Goal: Task Accomplishment & Management: Manage account settings

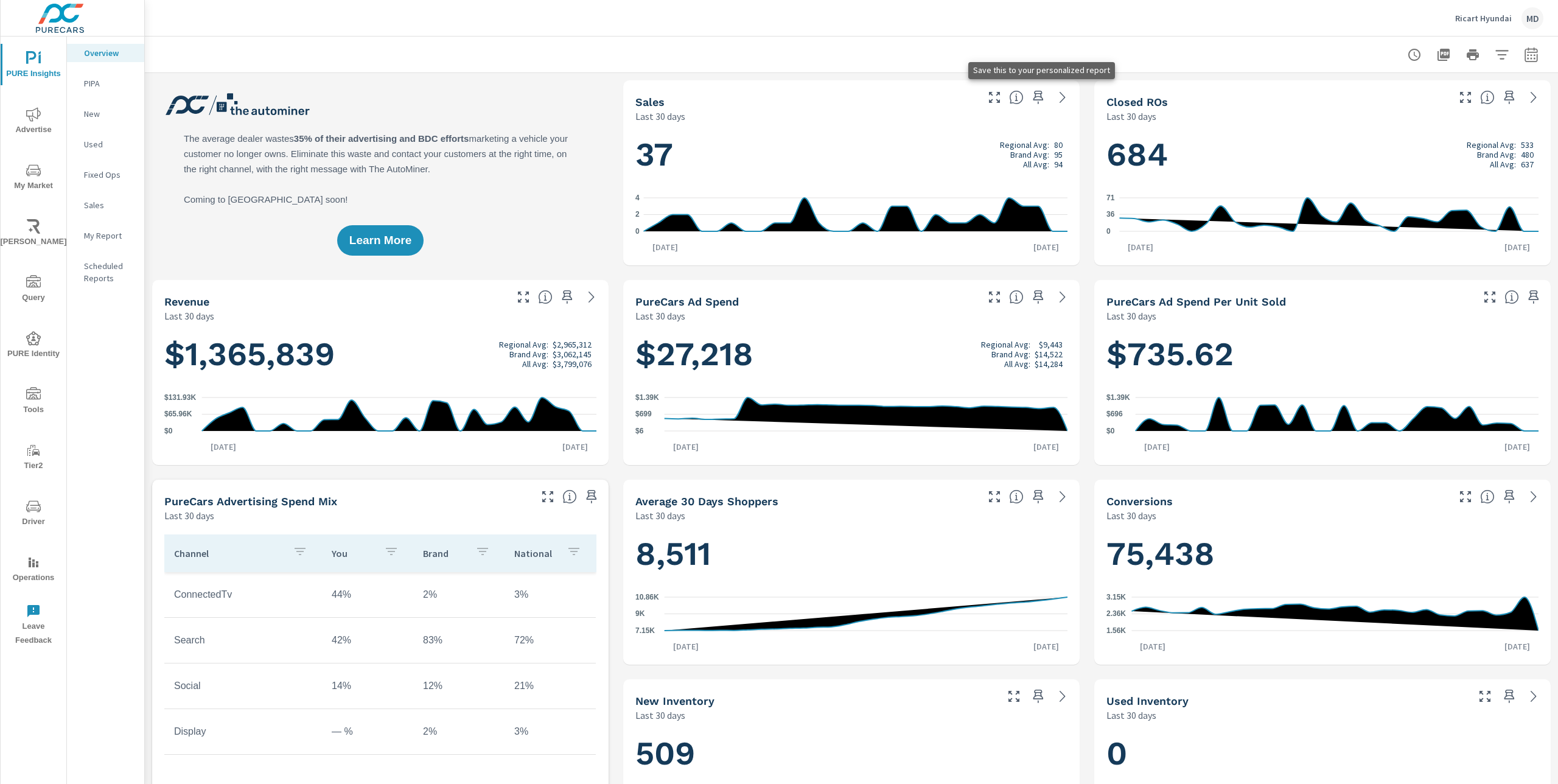
click at [1039, 99] on icon "button" at bounding box center [1038, 97] width 14 height 14
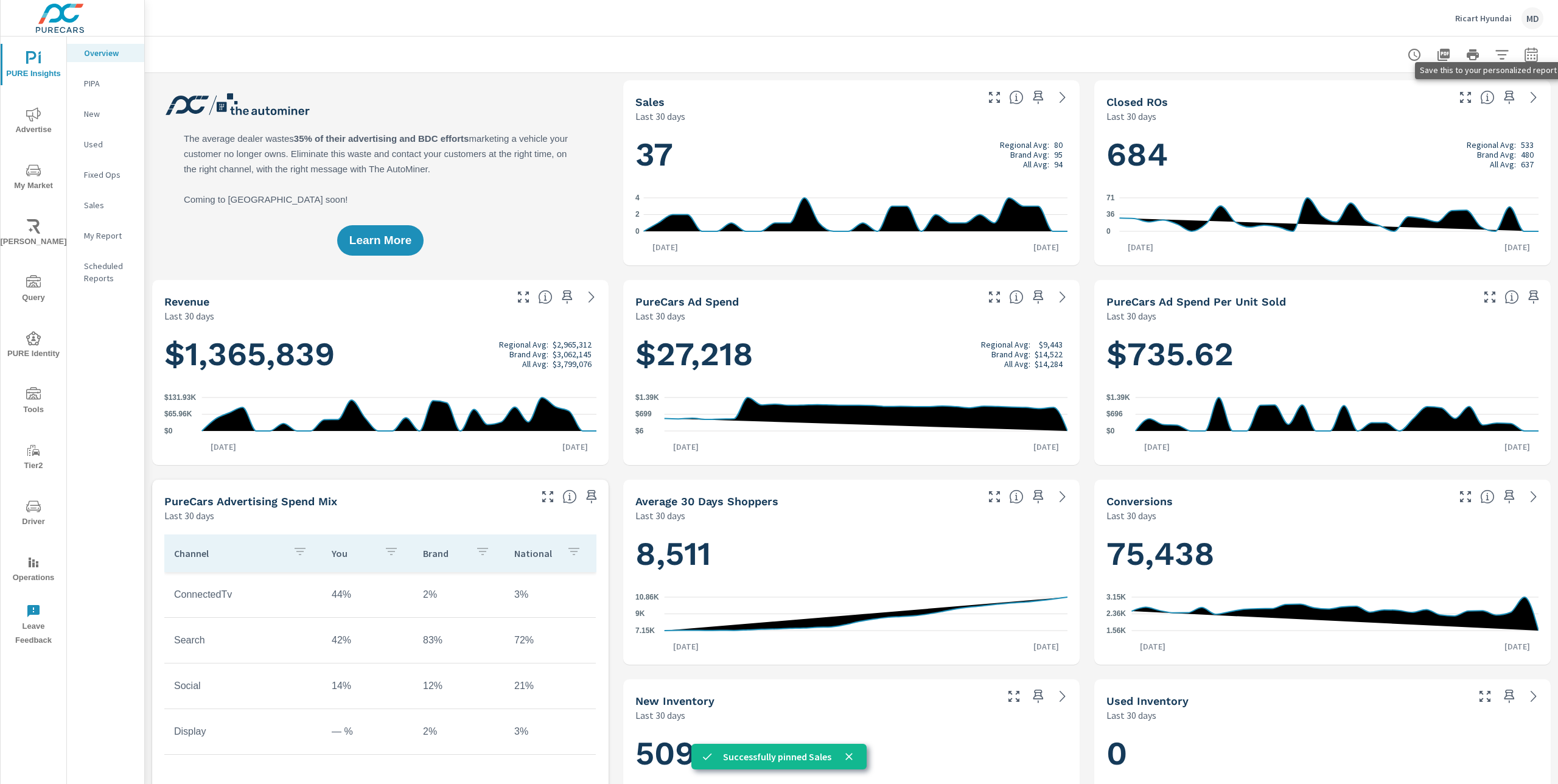
click at [1509, 100] on icon "button" at bounding box center [1510, 97] width 11 height 13
click at [103, 245] on nav "Overview PIPA New Used Fixed Ops Sales My Report Scheduled Reports" at bounding box center [105, 171] width 77 height 268
click at [116, 232] on p "My Report" at bounding box center [109, 236] width 50 height 13
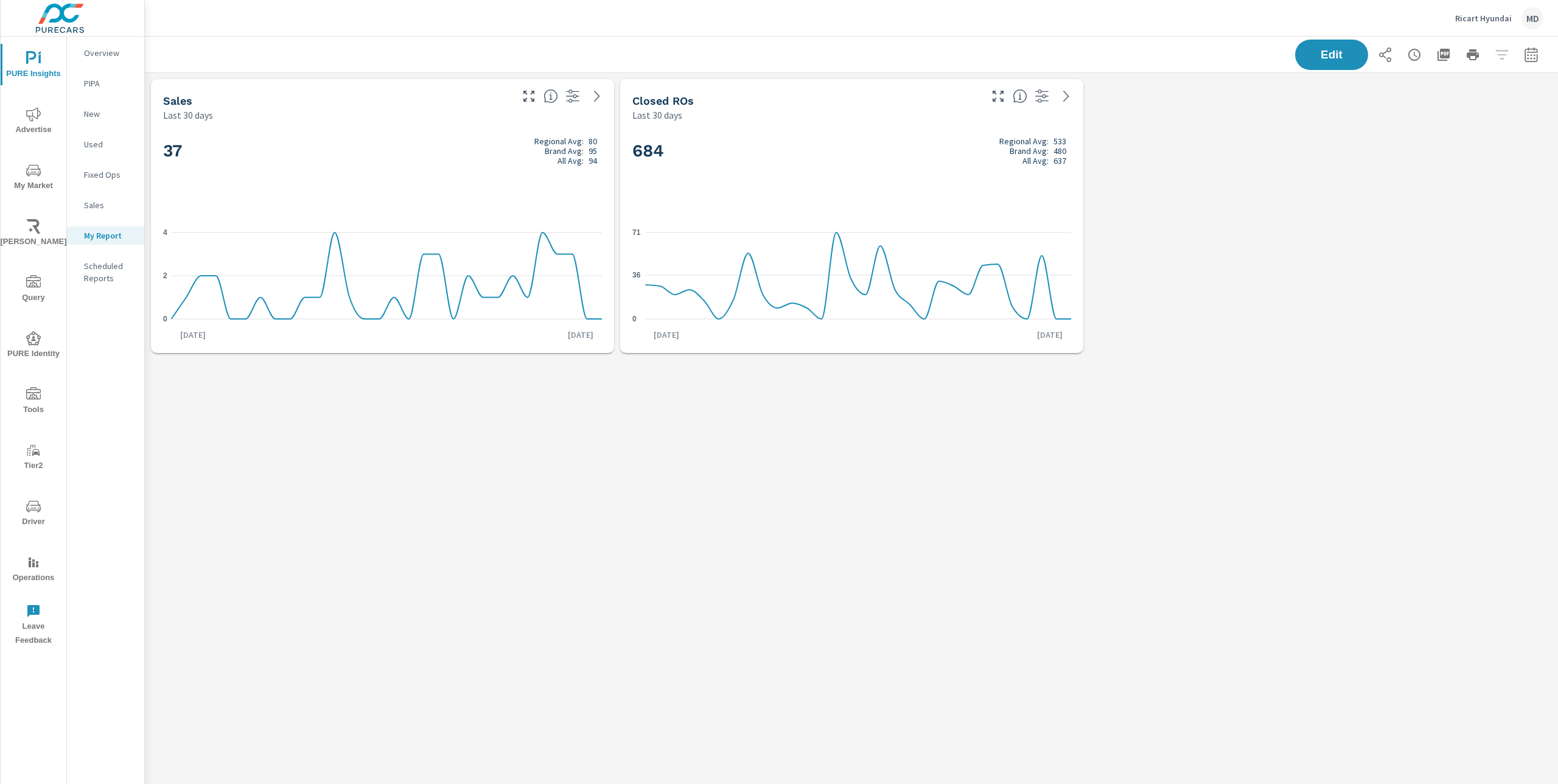
scroll to position [287, 1414]
click at [1446, 56] on icon "button" at bounding box center [1444, 55] width 13 height 13
click at [1473, 59] on icon "button" at bounding box center [1473, 55] width 13 height 11
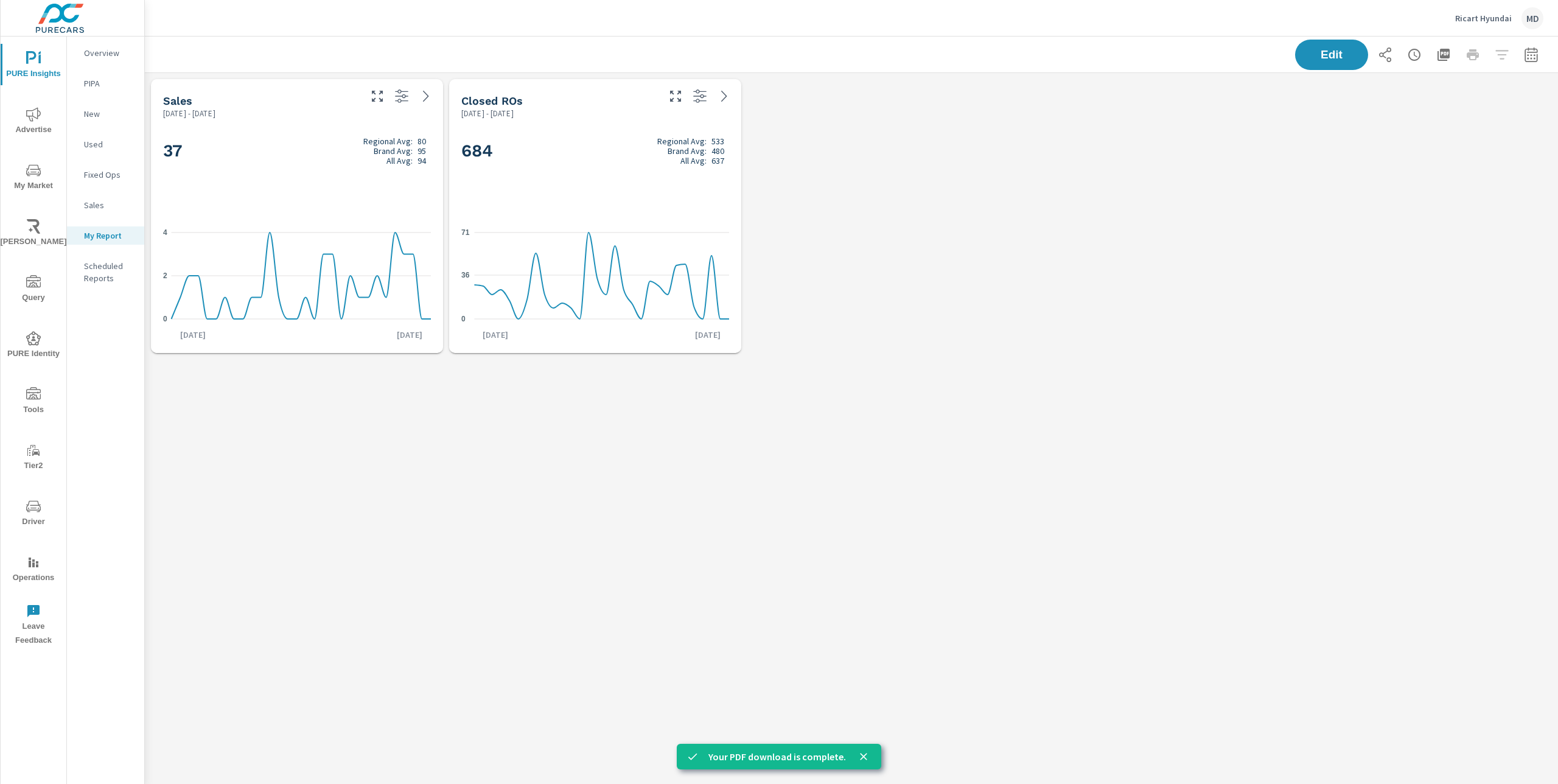
scroll to position [287, 901]
click at [1473, 57] on div "Edit" at bounding box center [1419, 55] width 248 height 31
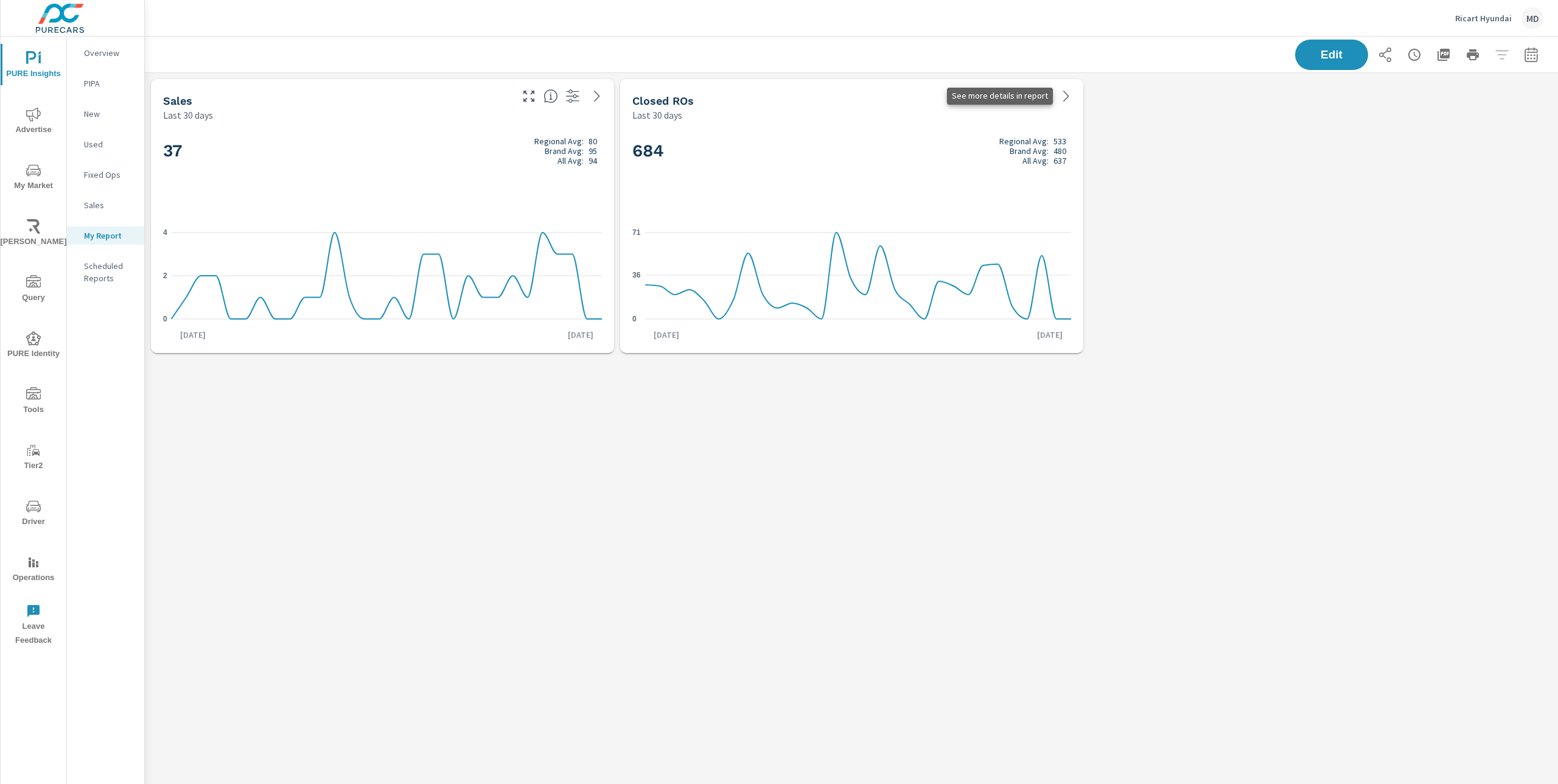
click at [1065, 99] on icon at bounding box center [1066, 96] width 5 height 11
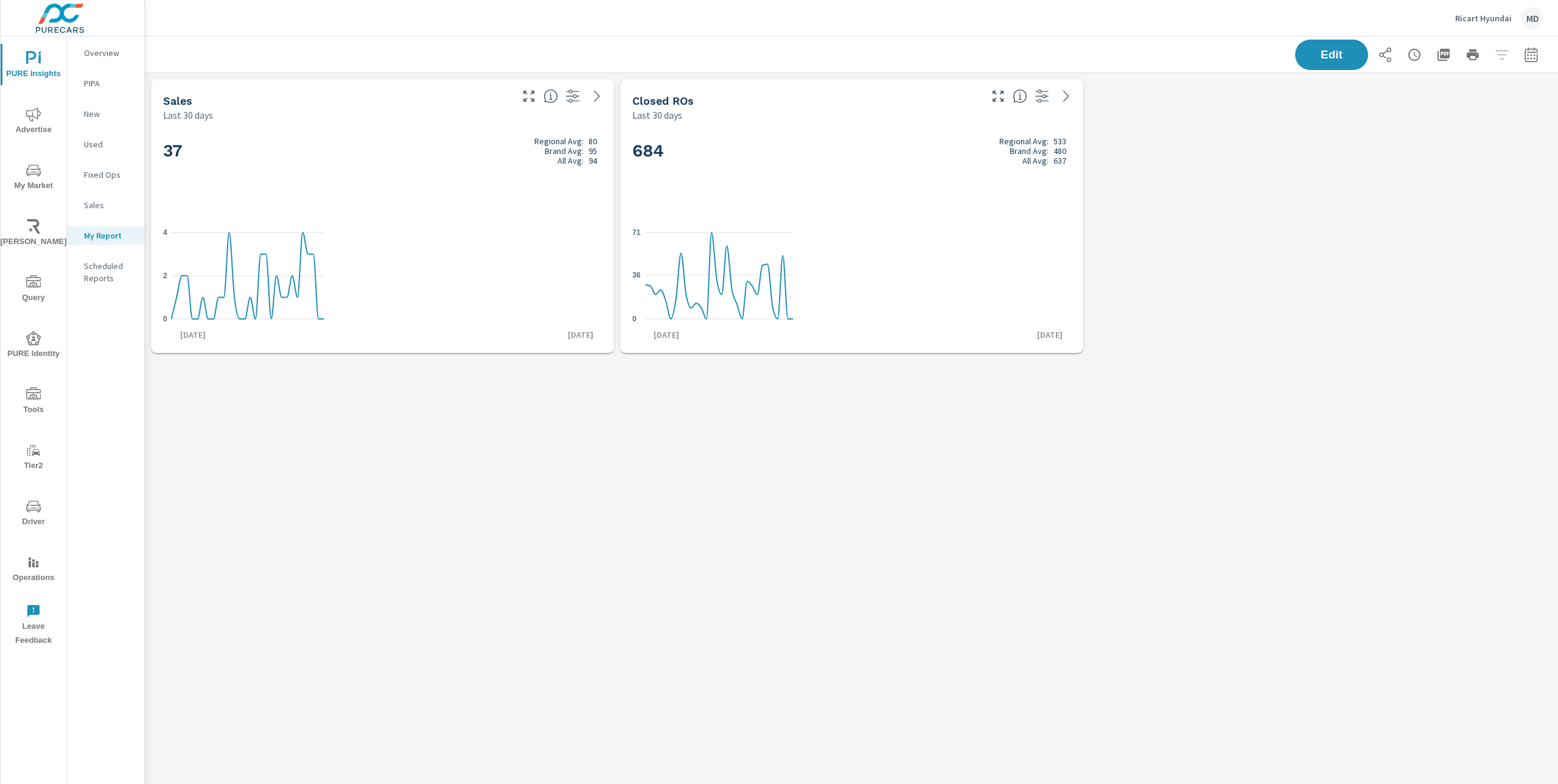
scroll to position [287, 1414]
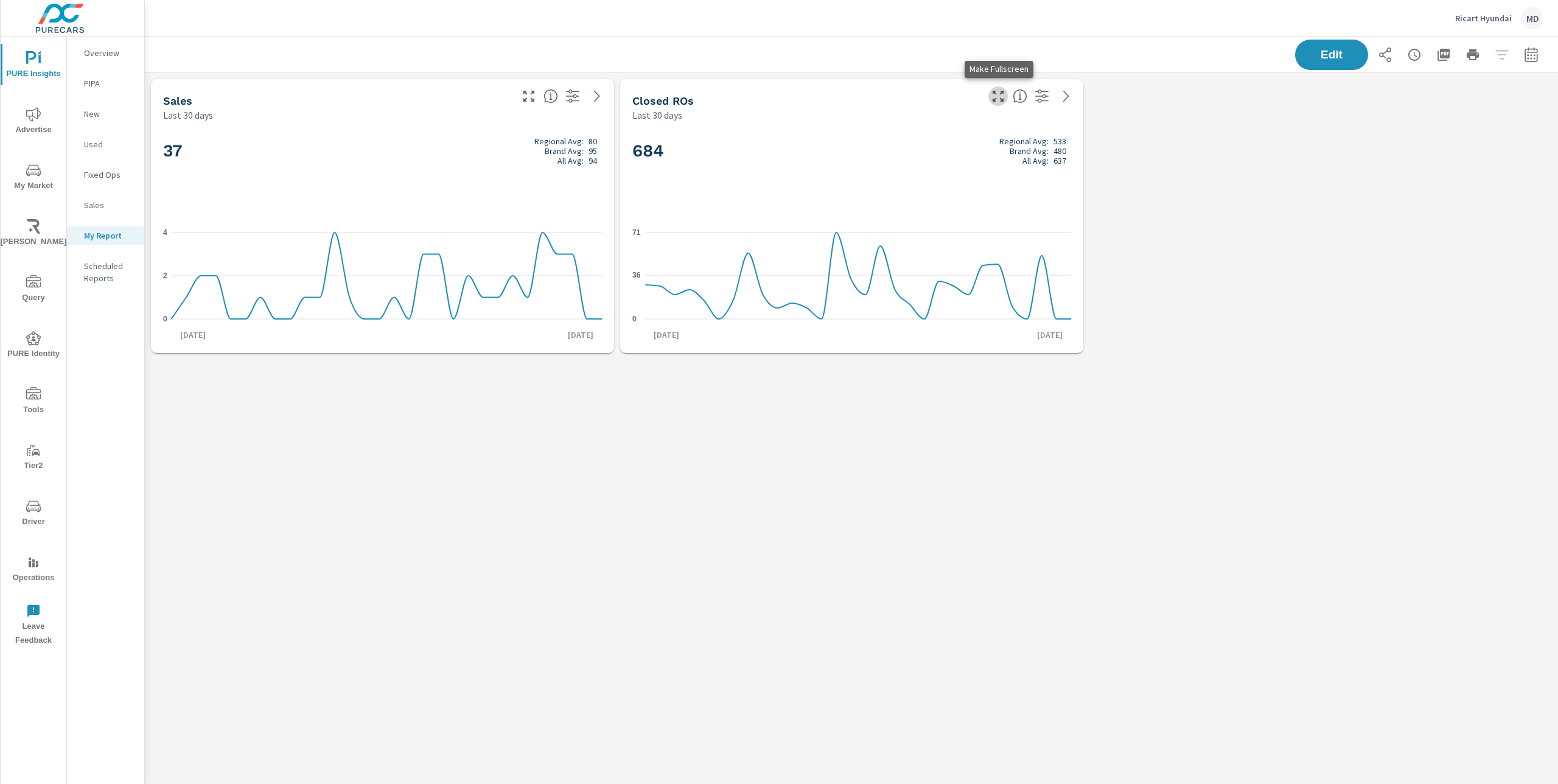
click at [995, 97] on icon "button" at bounding box center [998, 96] width 14 height 14
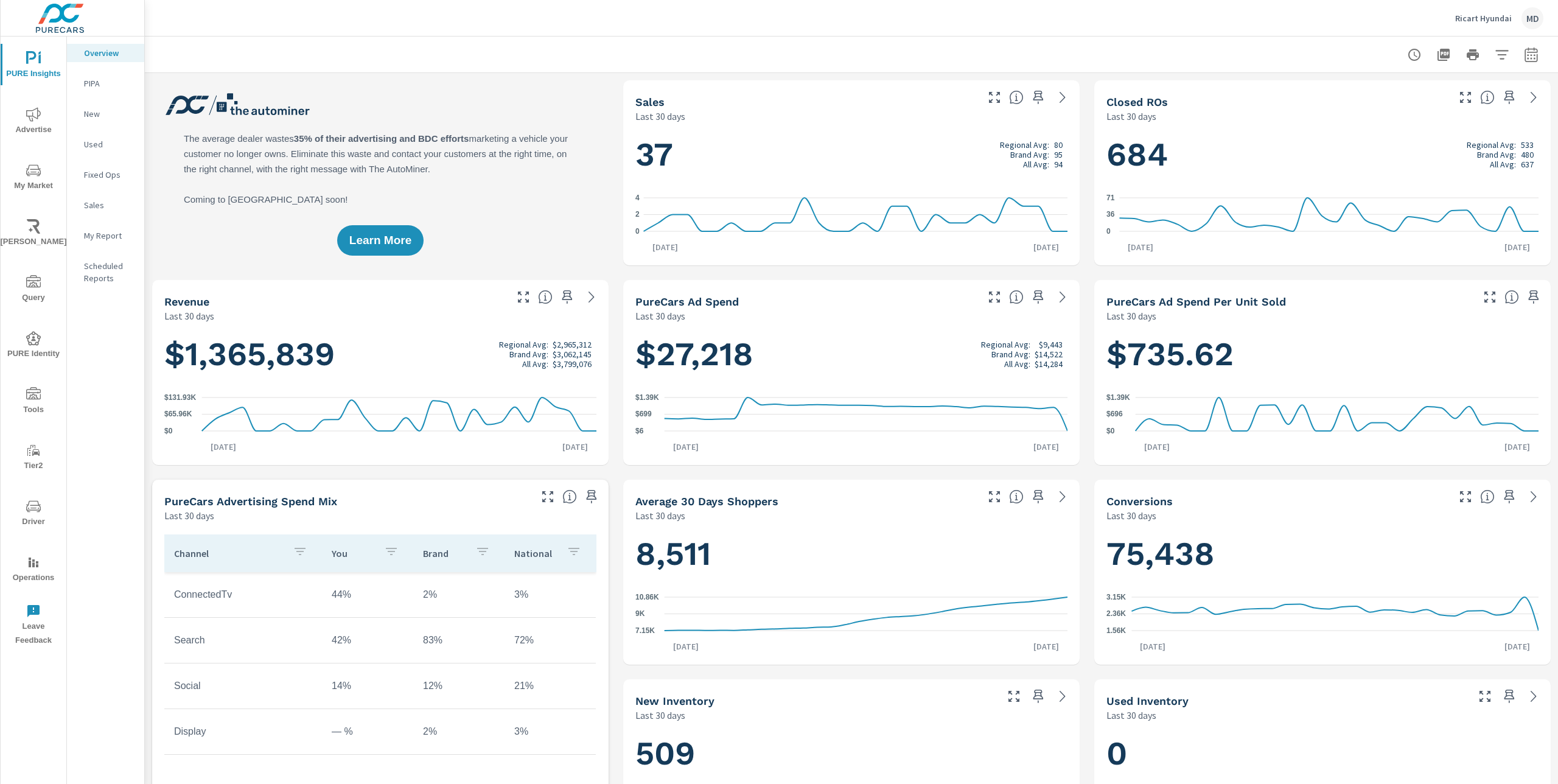
click at [100, 238] on p "My Report" at bounding box center [109, 236] width 50 height 13
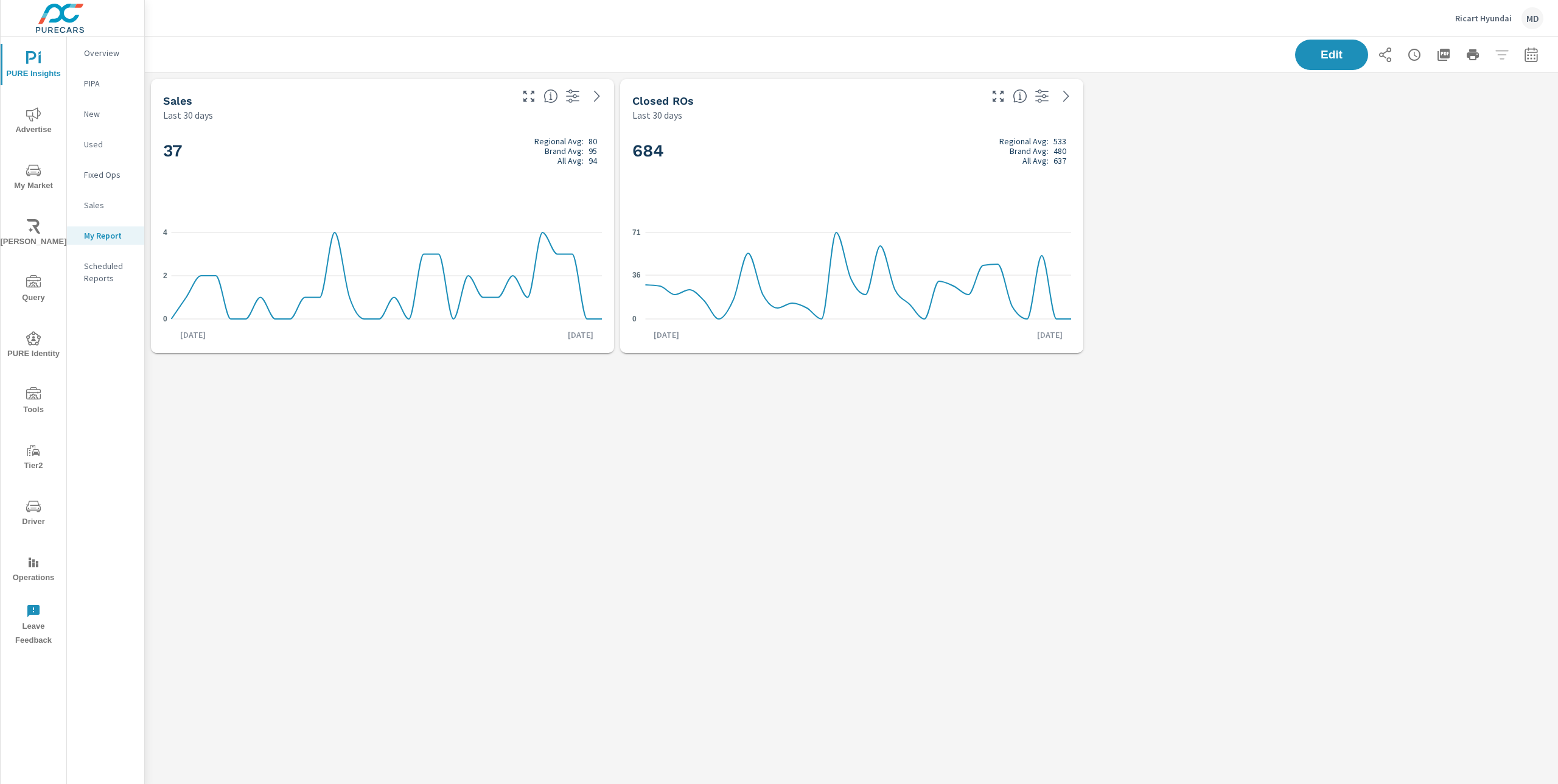
scroll to position [287, 1414]
click at [1320, 63] on button "Edit" at bounding box center [1332, 54] width 76 height 31
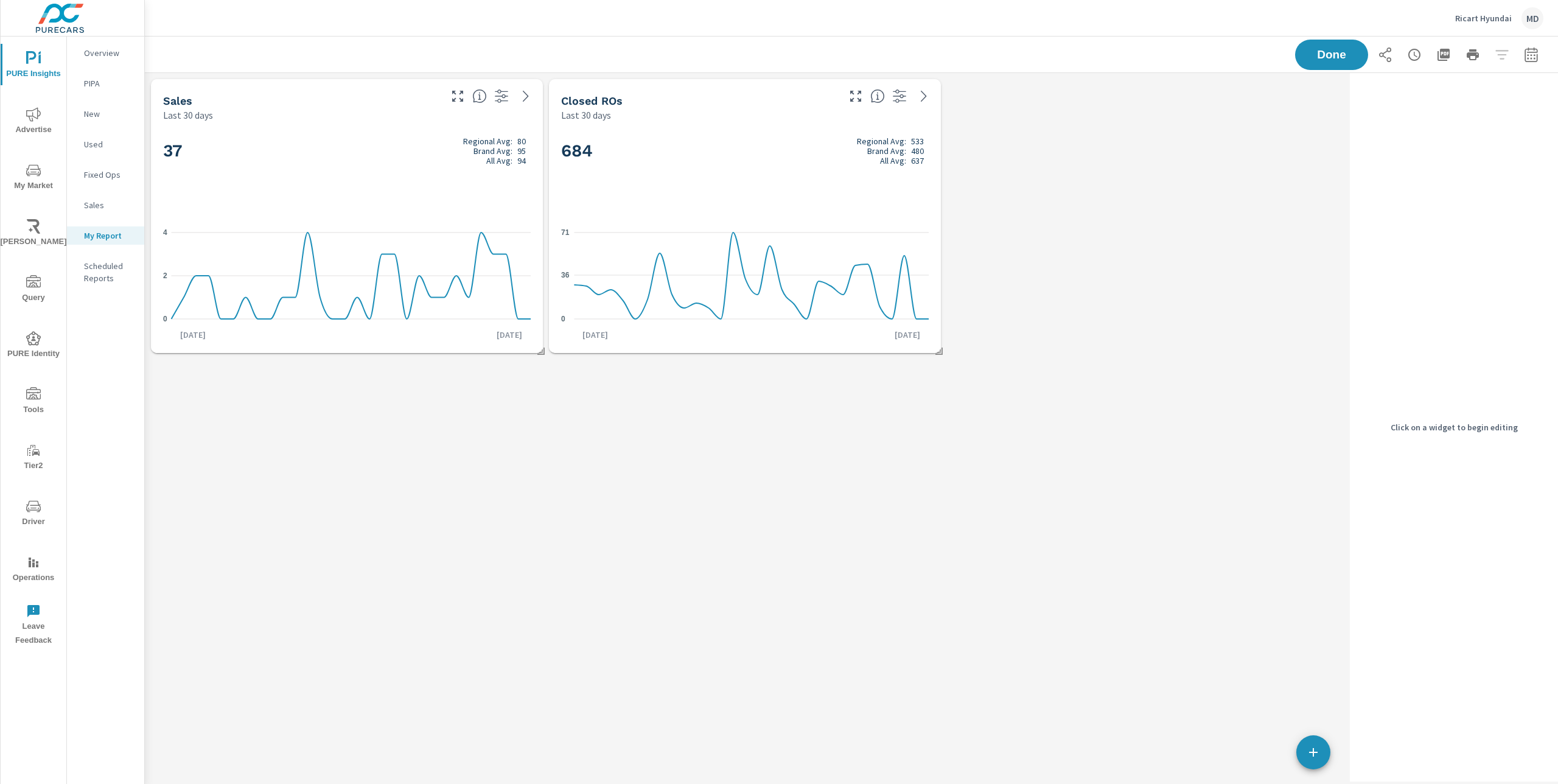
click at [767, 161] on h2 "684 Regional Avg: 533 Brand Avg: 480 All Avg: 637" at bounding box center [745, 151] width 368 height 29
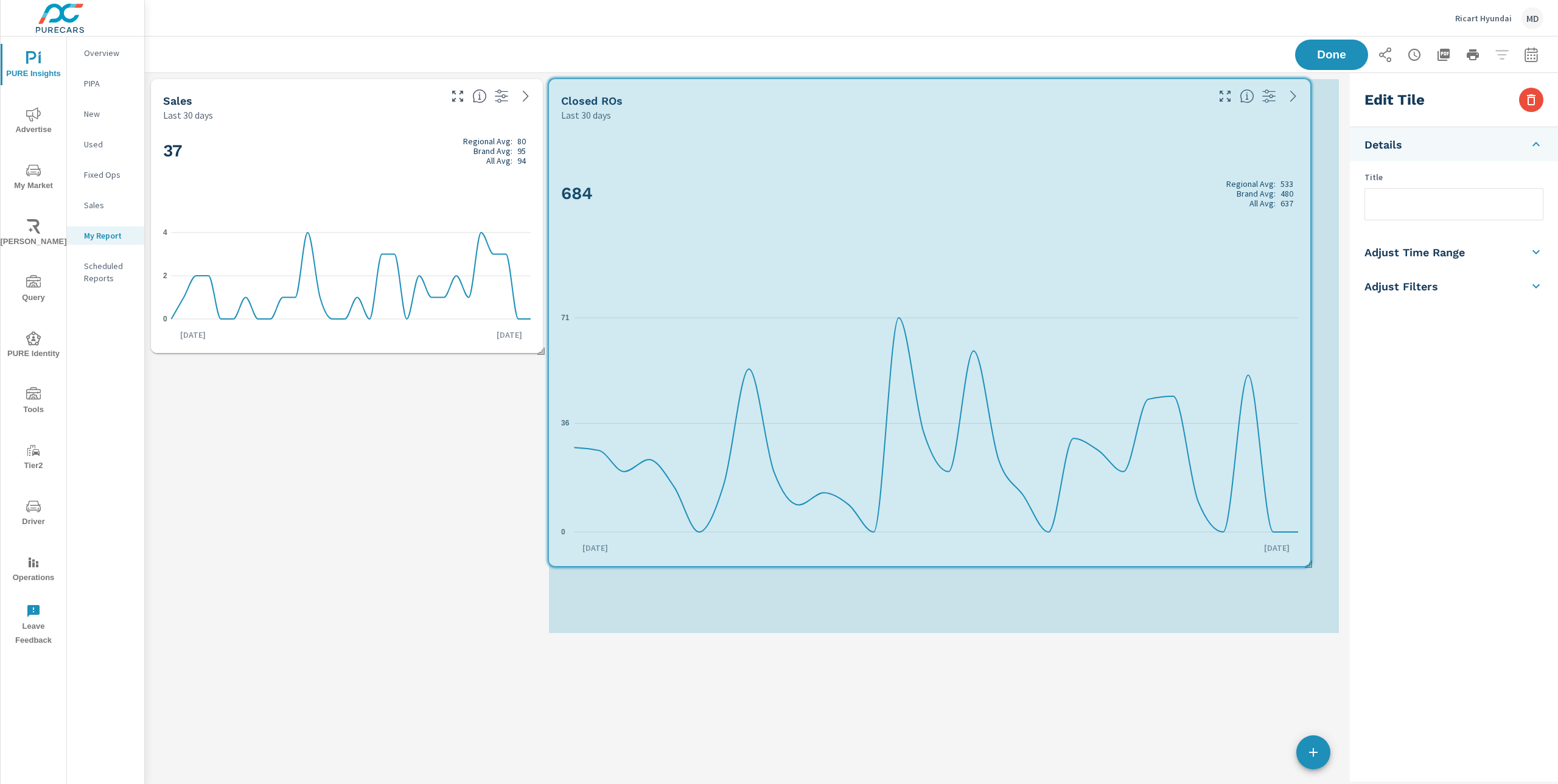
scroll to position [566, 1201]
drag, startPoint x: 940, startPoint y: 354, endPoint x: 1306, endPoint y: 566, distance: 423.0
click at [1306, 566] on div "Sales Last 30 days 37 Regional Avg: 80 Brand Avg: 95 All Avg: 94 0 2 [DATE] [DA…" at bounding box center [745, 355] width 1200 height 566
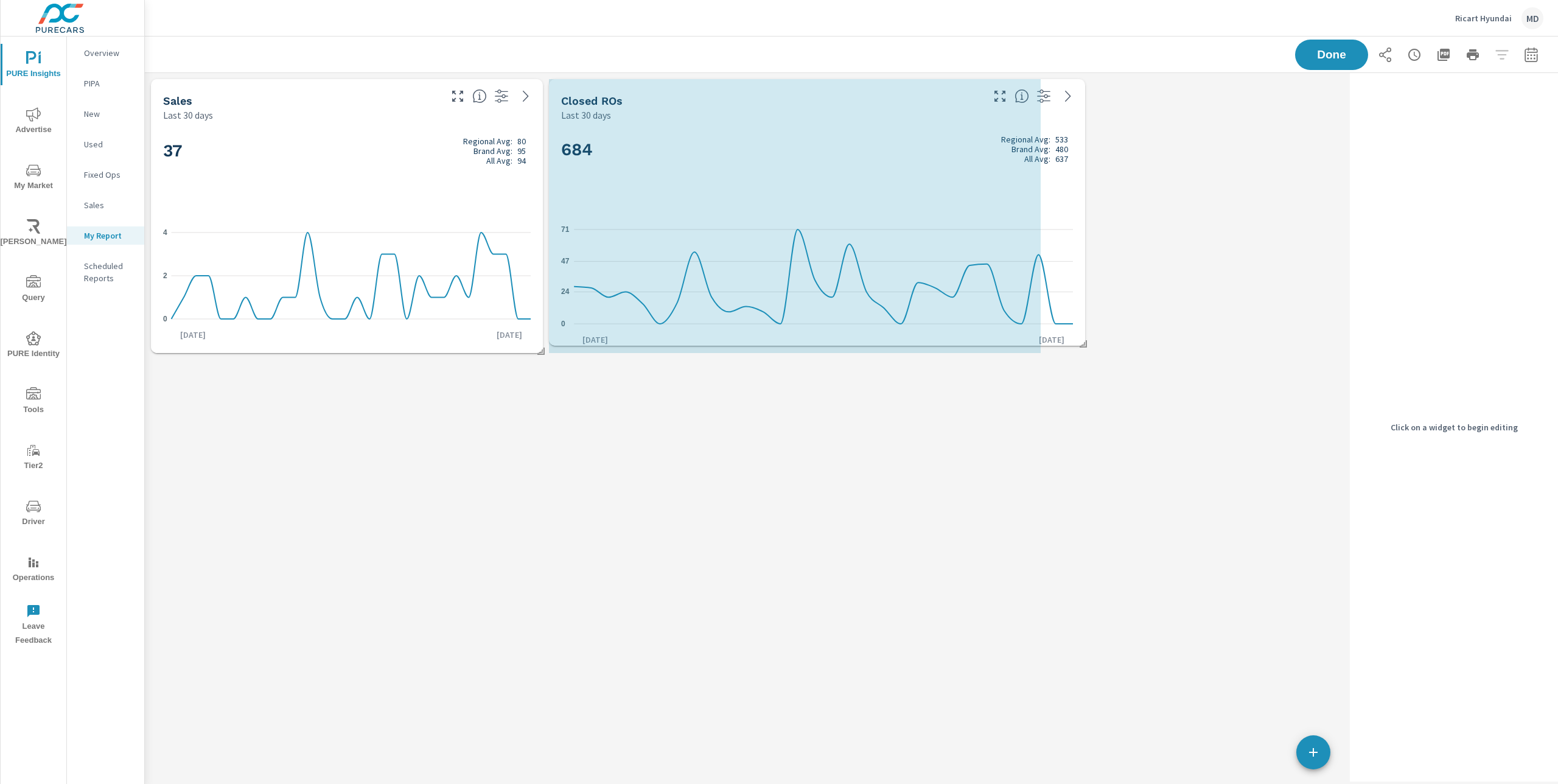
scroll to position [287, 1201]
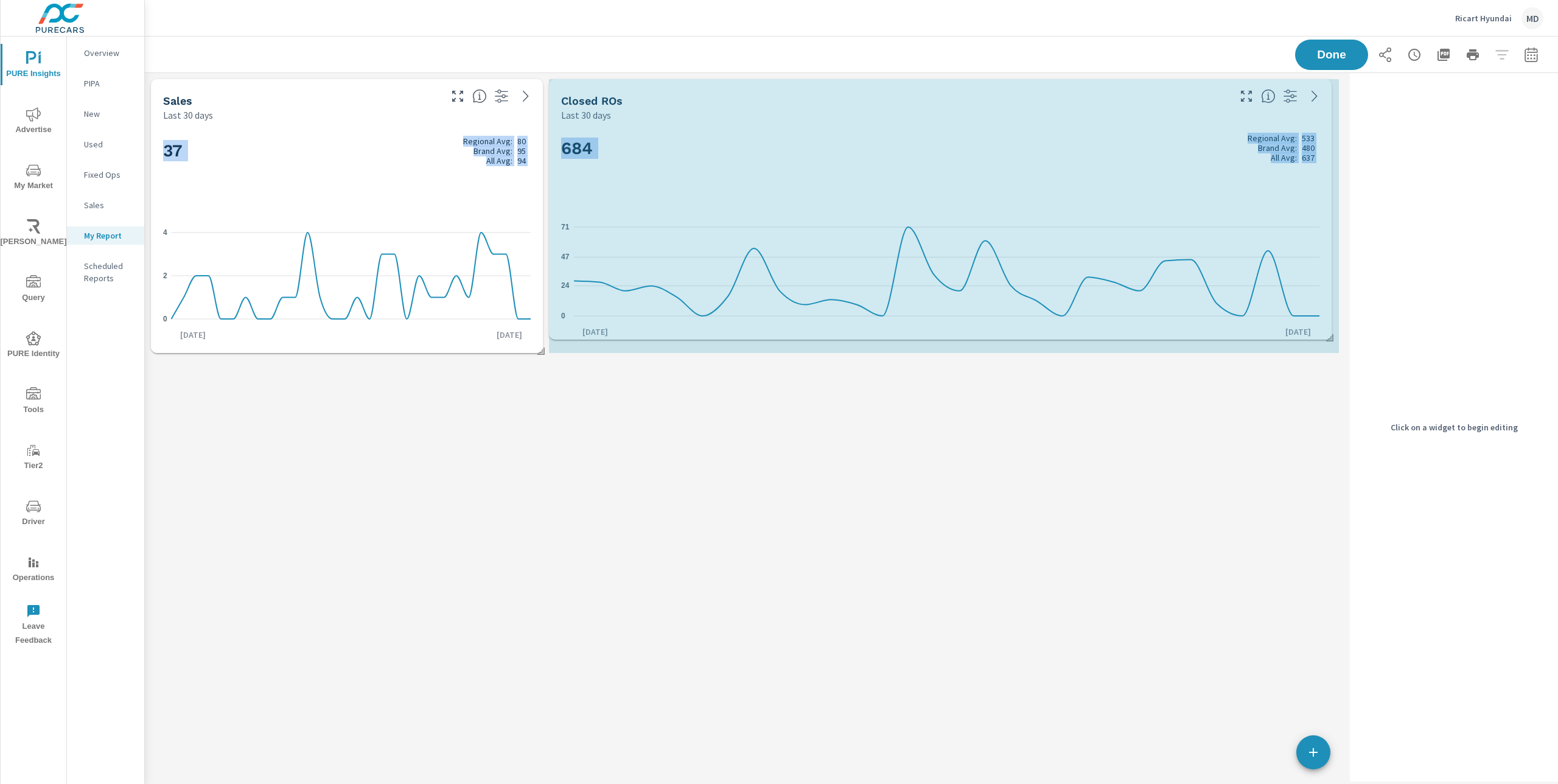
drag, startPoint x: 1337, startPoint y: 629, endPoint x: 1329, endPoint y: 336, distance: 293.1
click at [1329, 336] on div "Sales Last 30 days 37 Regional Avg: 80 Brand Avg: 95 All Avg: 94 0 2 [DATE] [DA…" at bounding box center [745, 216] width 1200 height 286
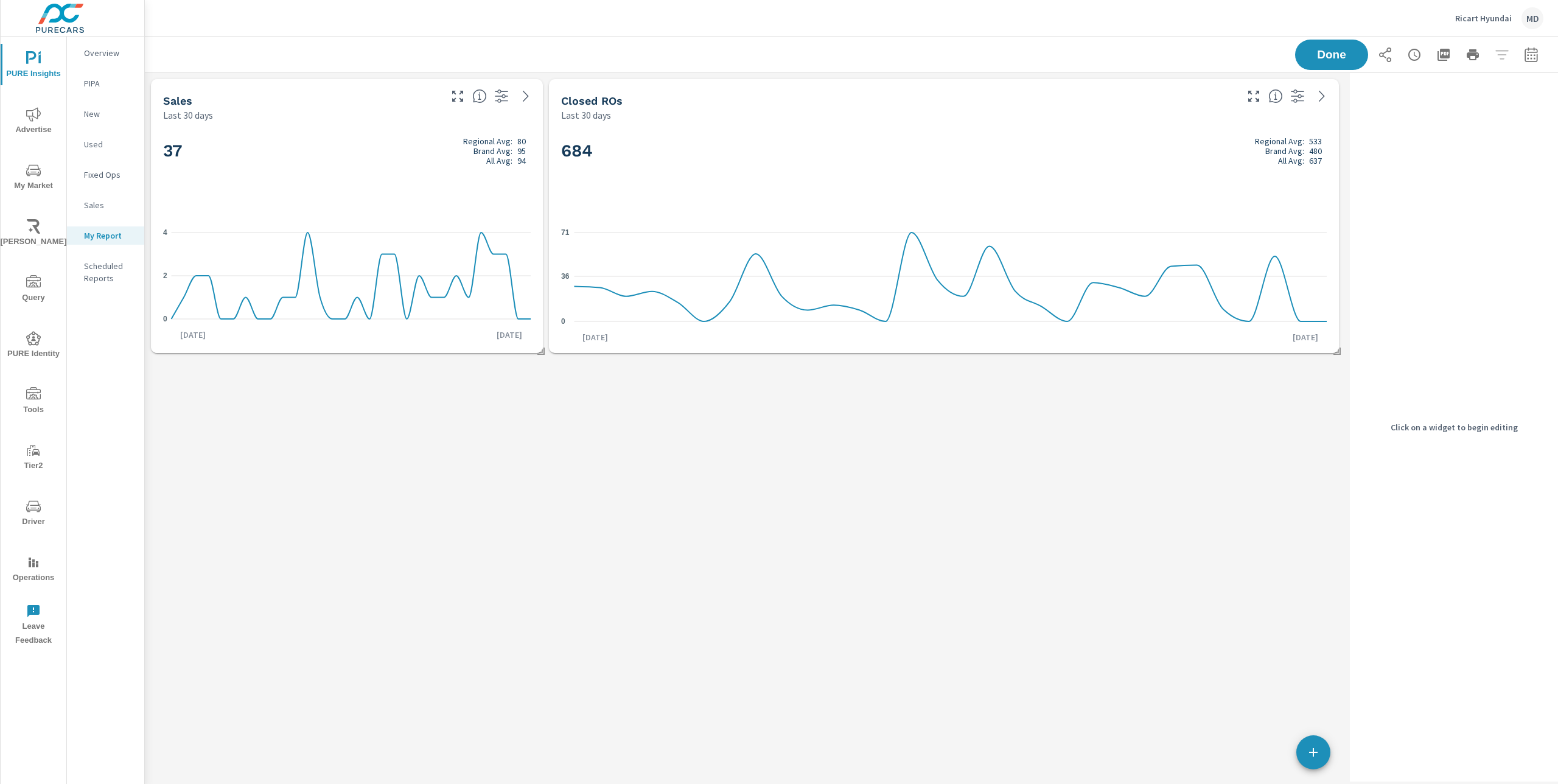
click at [94, 206] on p "Sales" at bounding box center [109, 205] width 50 height 13
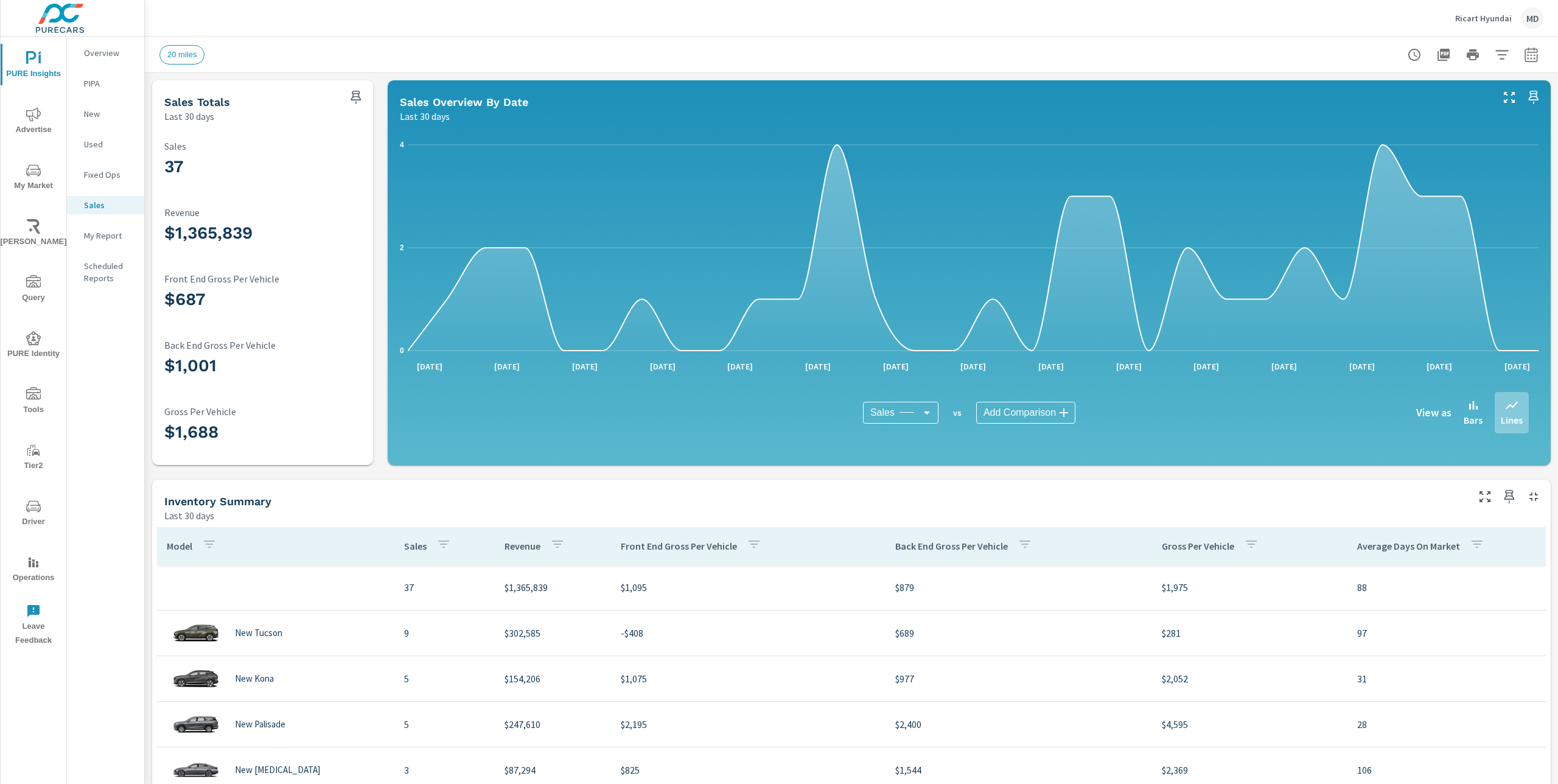
click at [1508, 497] on icon "button" at bounding box center [1509, 496] width 14 height 14
click at [104, 235] on p "My Report" at bounding box center [109, 236] width 50 height 13
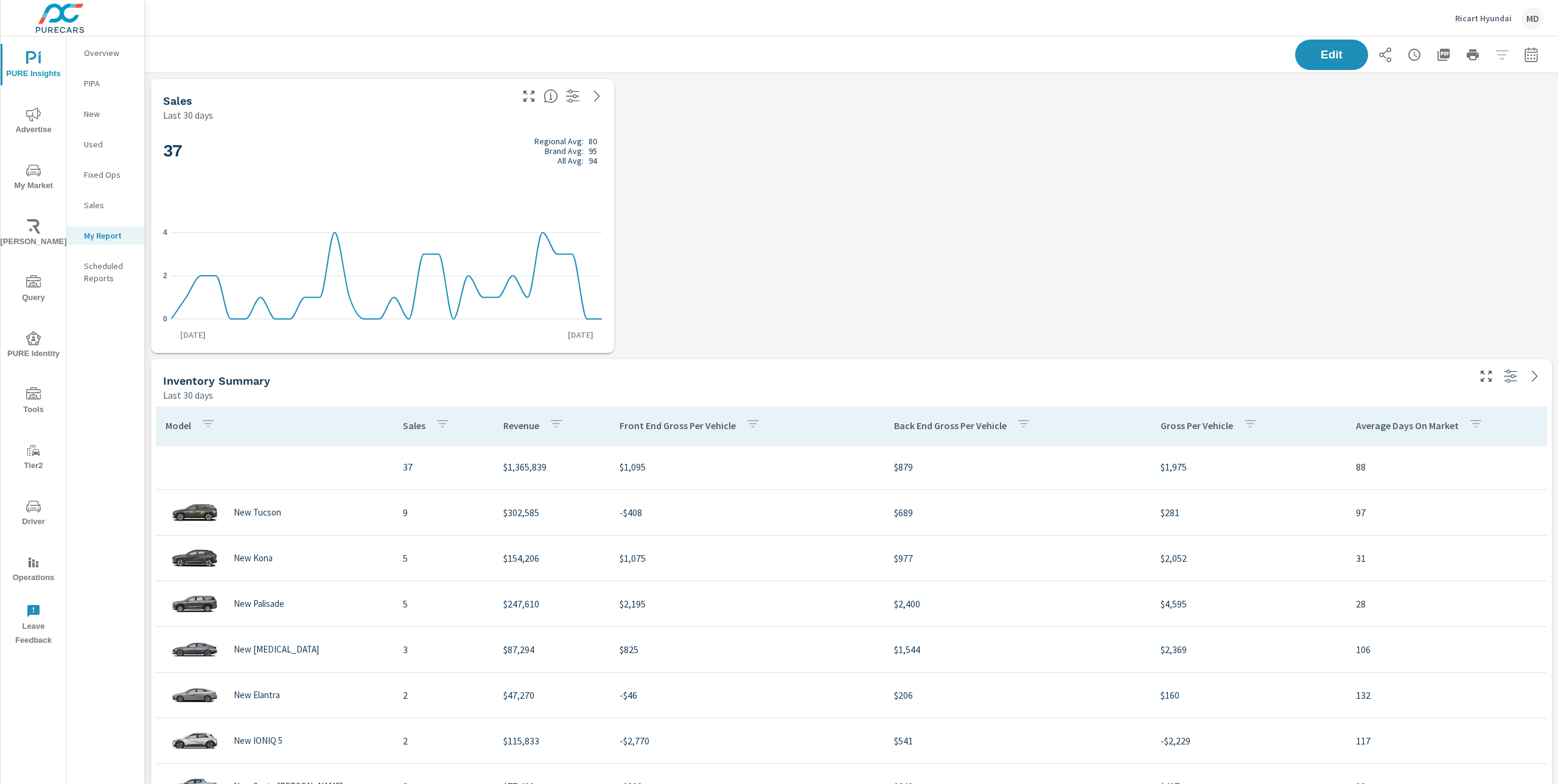
click at [1079, 379] on div "Inventory Summary" at bounding box center [814, 380] width 1303 height 14
click at [1331, 69] on button "Edit" at bounding box center [1332, 54] width 76 height 31
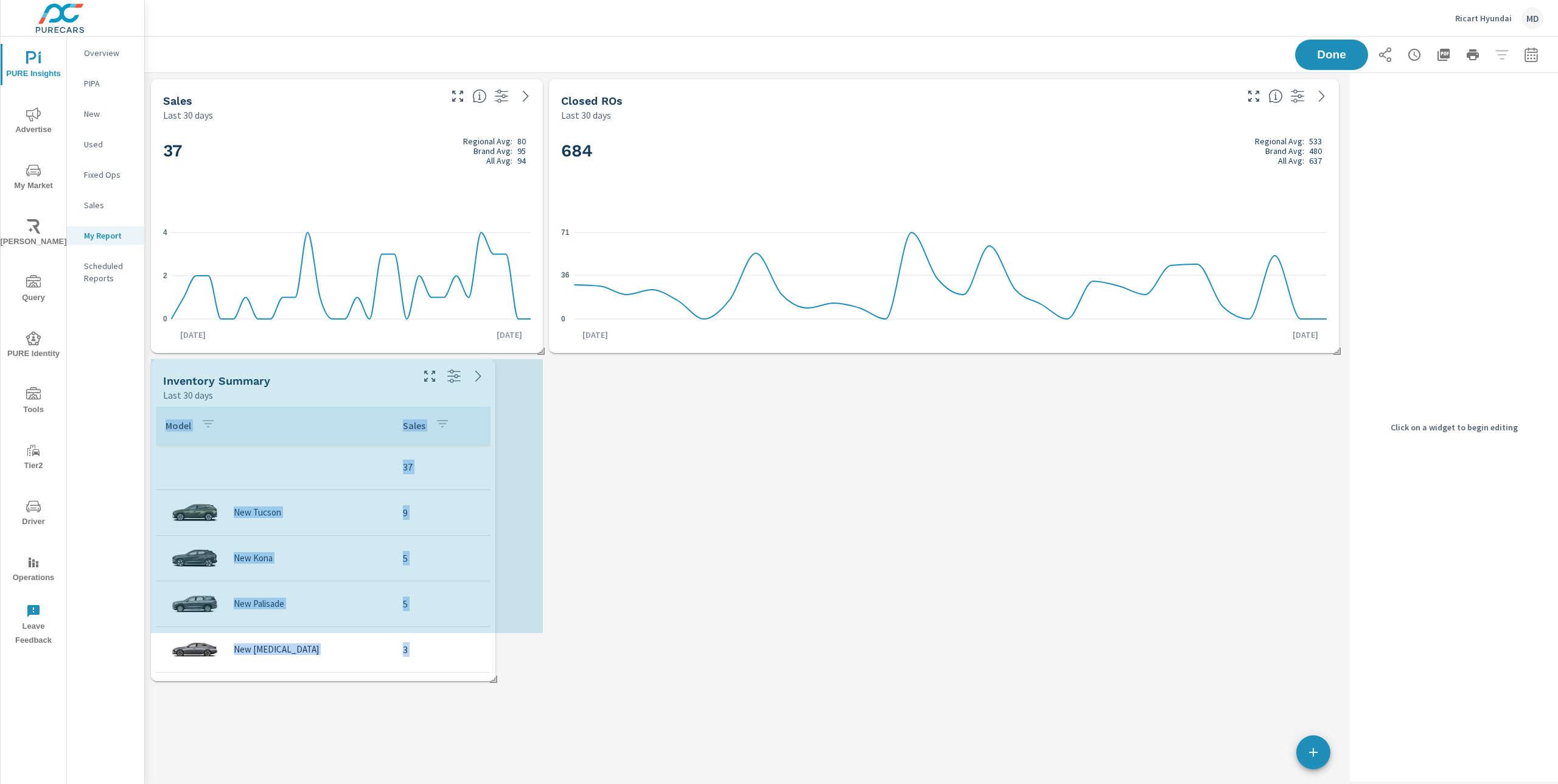
scroll to position [426, 1201]
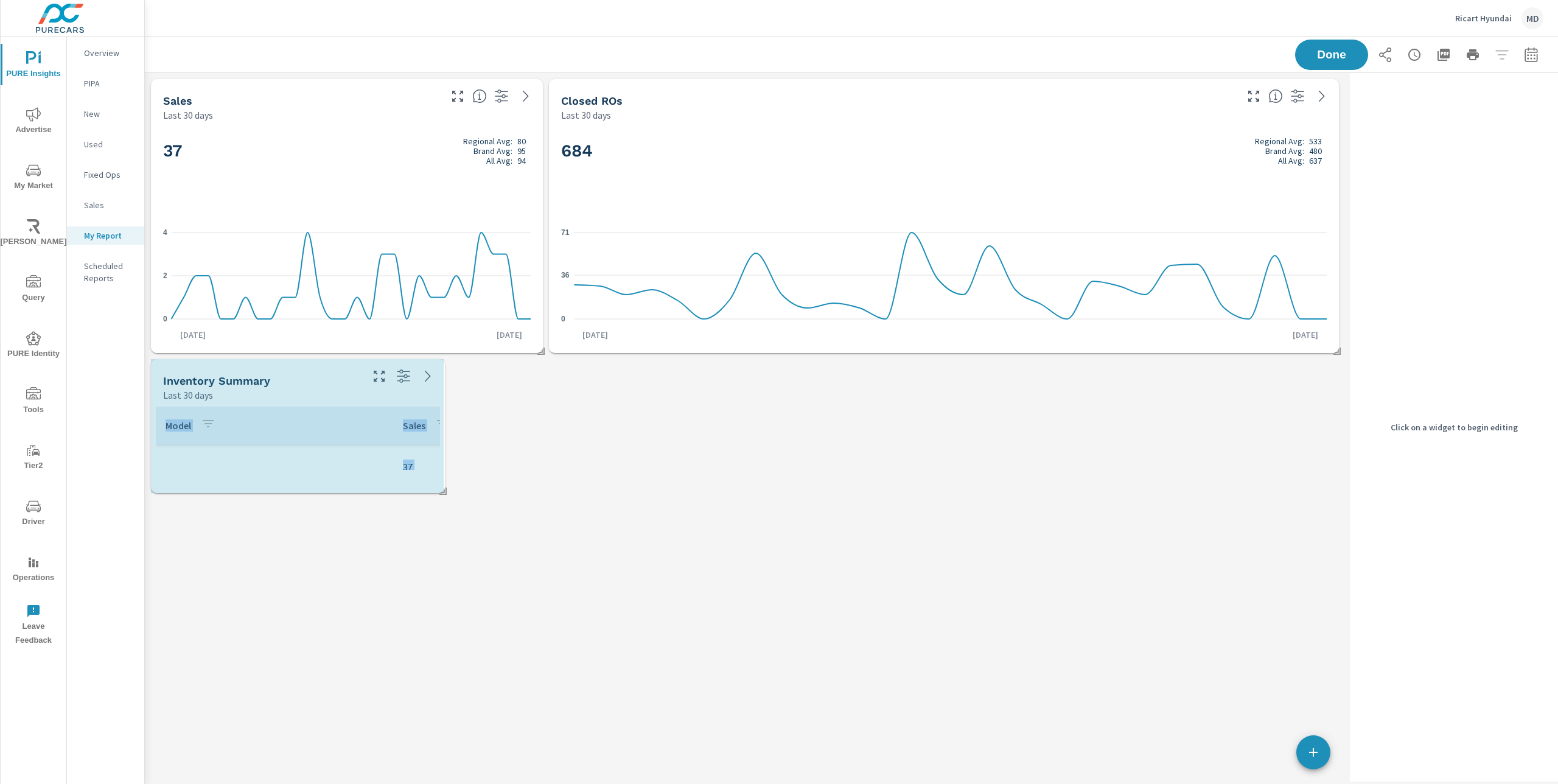
drag, startPoint x: 1334, startPoint y: 548, endPoint x: 568, endPoint y: 218, distance: 834.1
click at [568, 218] on div "Sales Last 30 days 37 Regional Avg: 80 Brand Avg: 95 All Avg: 94 0 2 [DATE] [DA…" at bounding box center [745, 286] width 1200 height 426
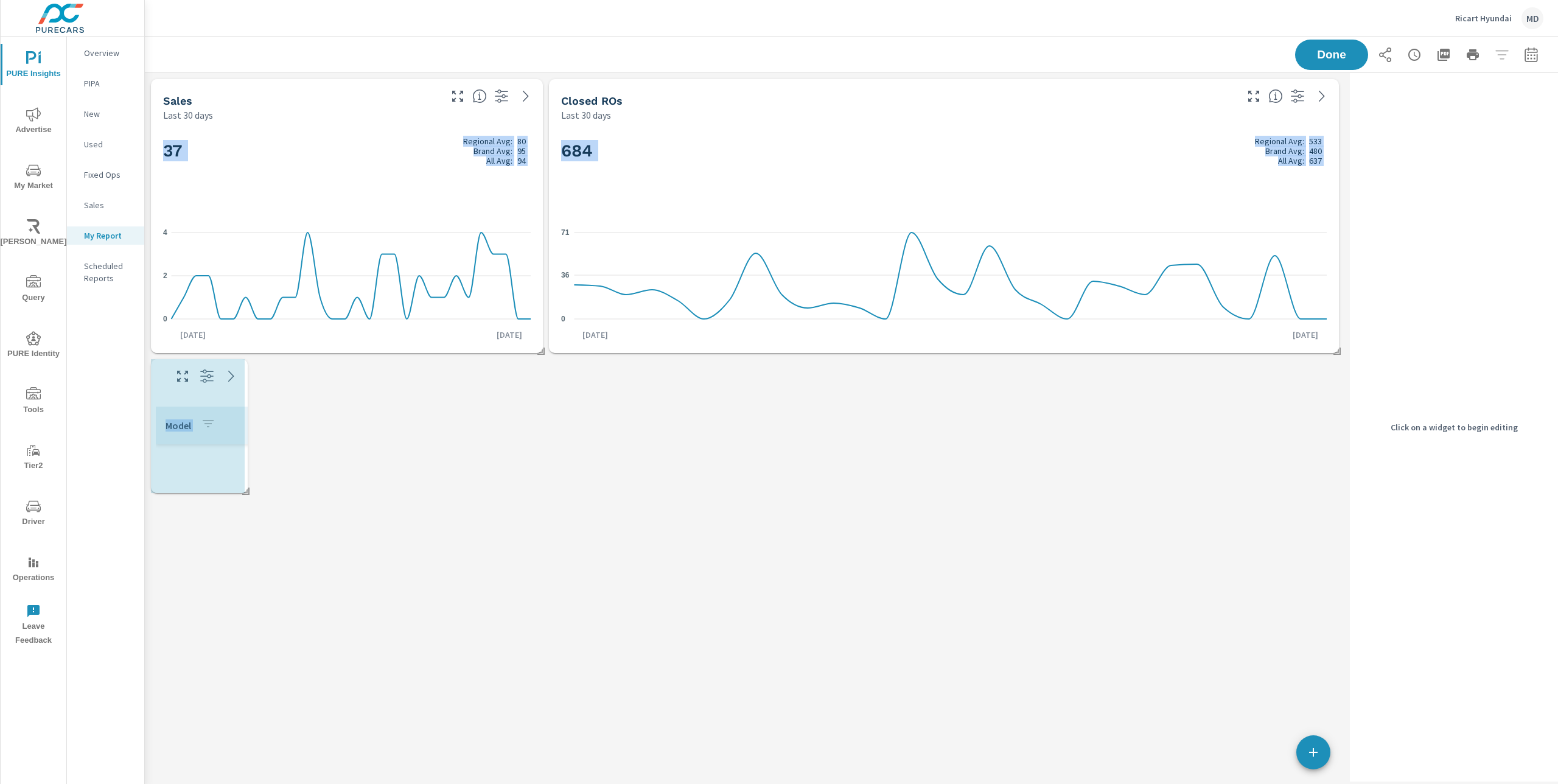
drag, startPoint x: 443, startPoint y: 489, endPoint x: 248, endPoint y: 467, distance: 196.2
click at [248, 467] on div "Sales Last 30 days 37 Regional Avg: 80 Brand Avg: 95 All Avg: 94 0 2 [DATE] [DA…" at bounding box center [745, 286] width 1200 height 426
drag, startPoint x: 240, startPoint y: 494, endPoint x: 149, endPoint y: 446, distance: 102.9
click at [149, 446] on div "Sales Last 30 days 37 Regional Avg: 80 Brand Avg: 95 All Avg: 94 0 2 [DATE] [DA…" at bounding box center [745, 286] width 1200 height 426
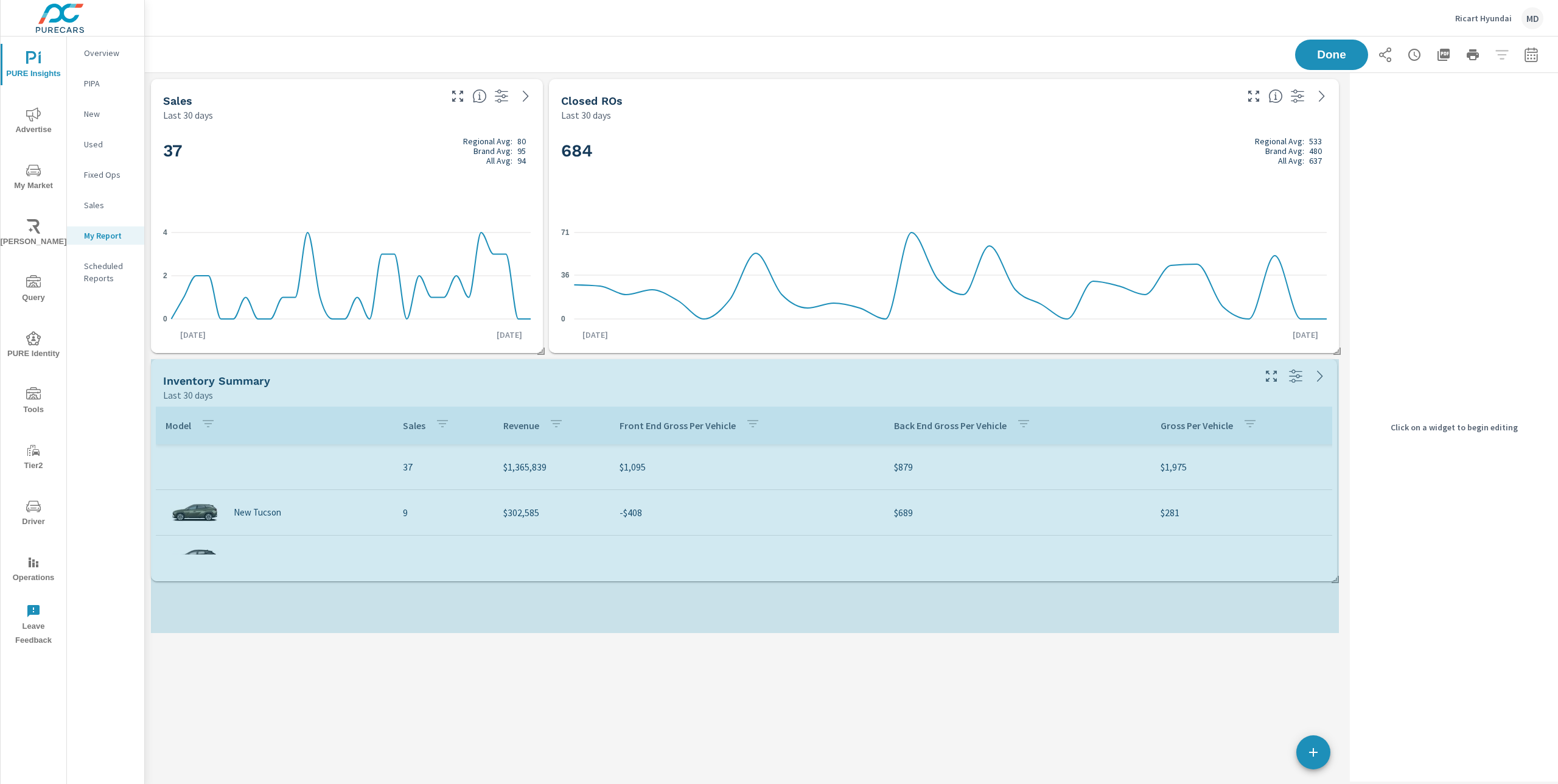
scroll to position [6, 6]
drag, startPoint x: 246, startPoint y: 492, endPoint x: 1319, endPoint y: 579, distance: 1076.5
click at [1319, 579] on div "Sales Last 30 days 37 Regional Avg: 80 Brand Avg: 95 All Avg: 94 0 2 [DATE] [DA…" at bounding box center [745, 355] width 1200 height 566
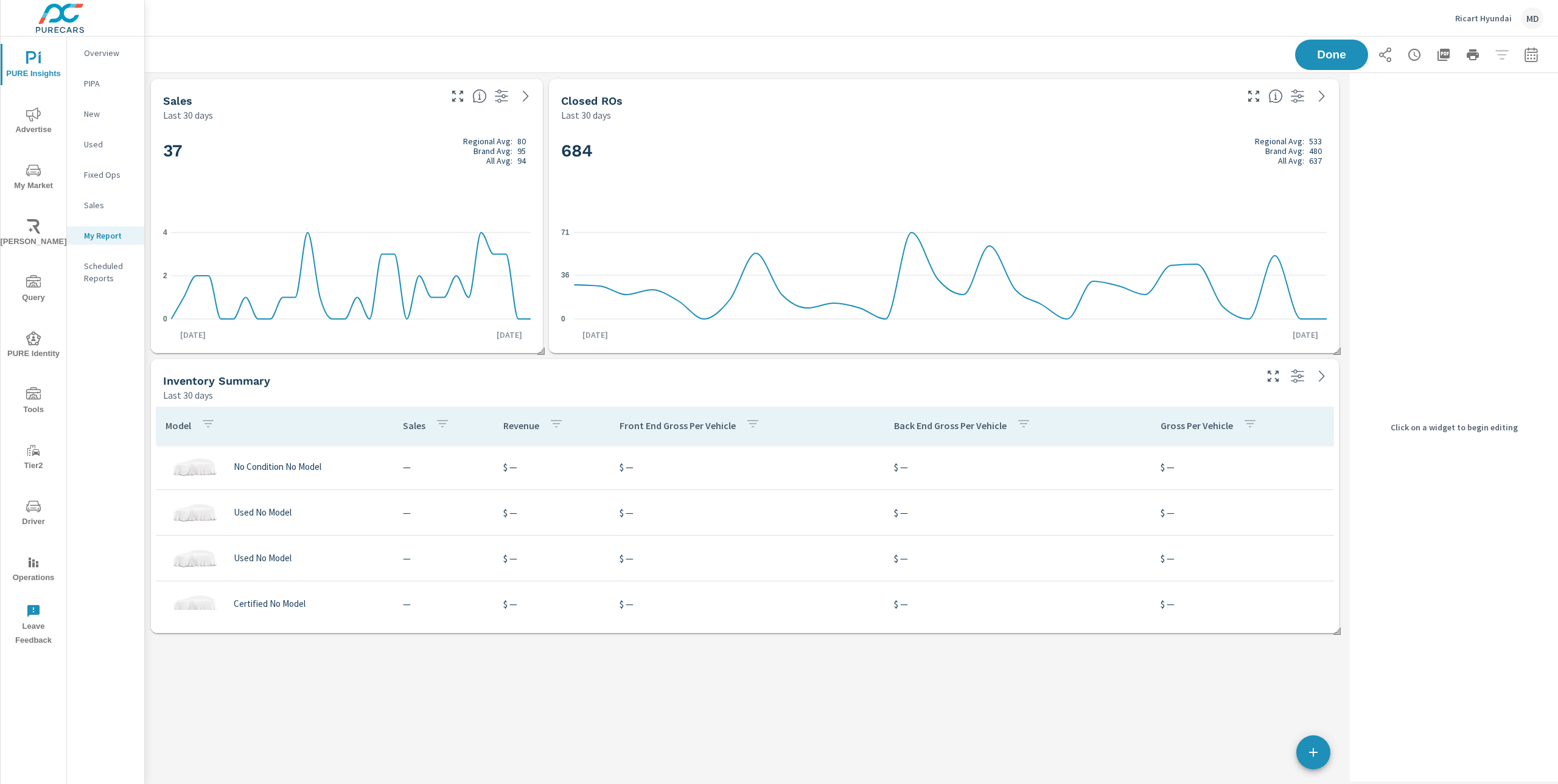
scroll to position [18805, 0]
click at [1072, 122] on div "684 Regional Avg: 533 Brand Avg: 480 All Avg: 637 0 36 71 [DATE] [DATE]" at bounding box center [944, 236] width 790 height 231
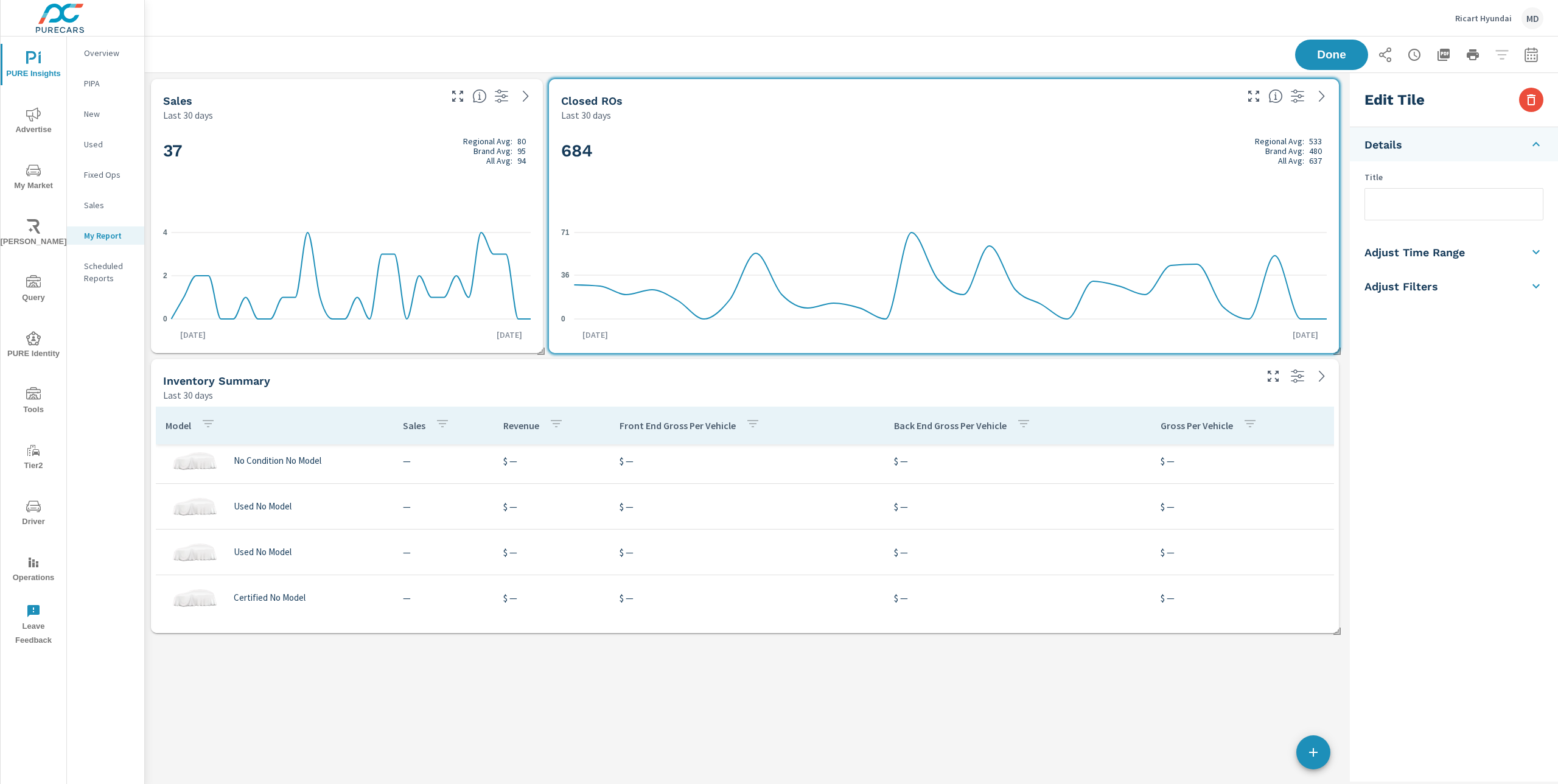
click at [1533, 293] on li "Adjust Filters" at bounding box center [1454, 286] width 208 height 34
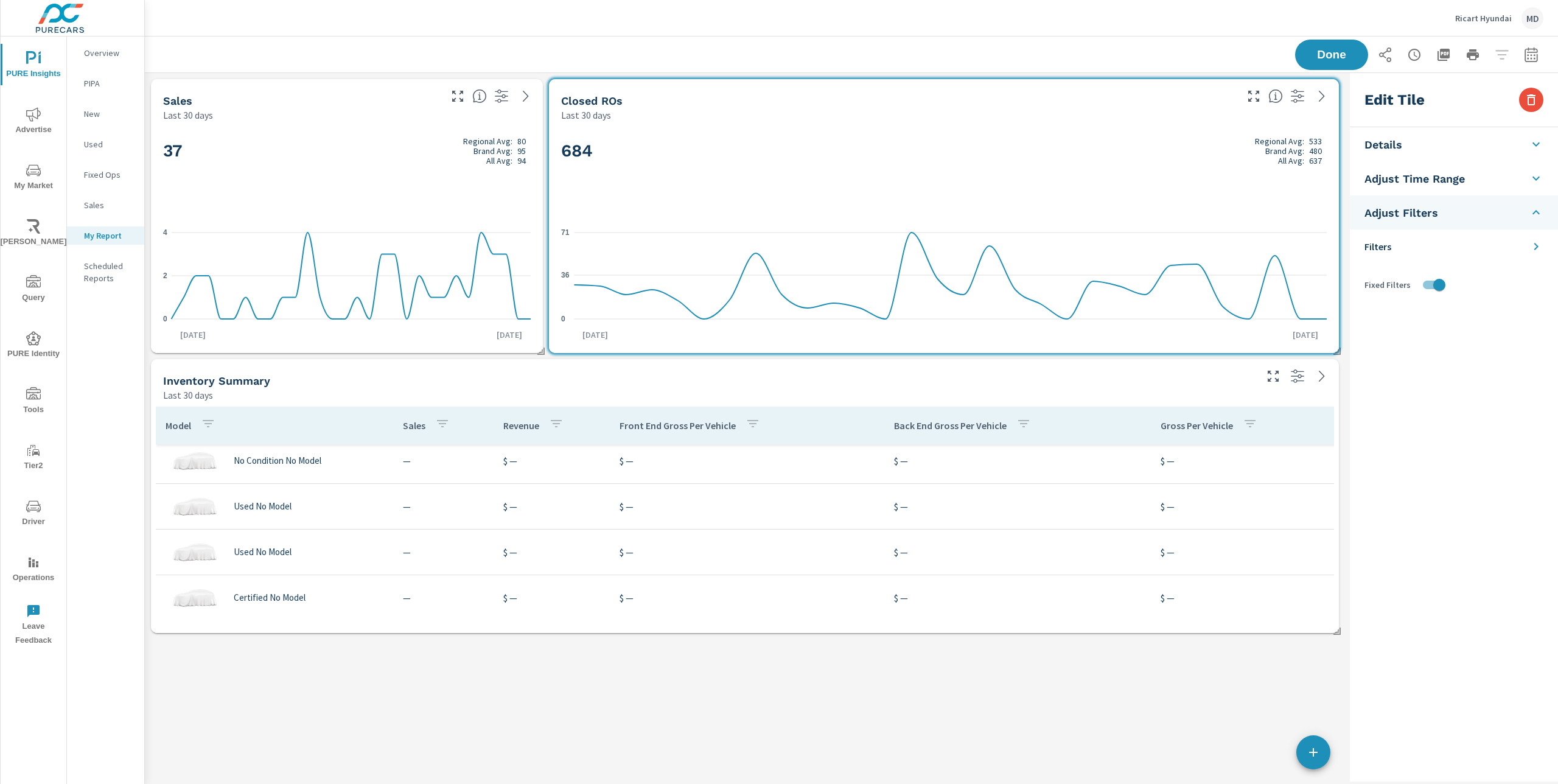
click at [1536, 179] on icon at bounding box center [1536, 178] width 7 height 4
click at [346, 127] on div "37 Regional Avg: 80 Brand Avg: 95 All Avg: 94 0 2 [DATE] [DATE] 1st" at bounding box center [346, 237] width 382 height 221
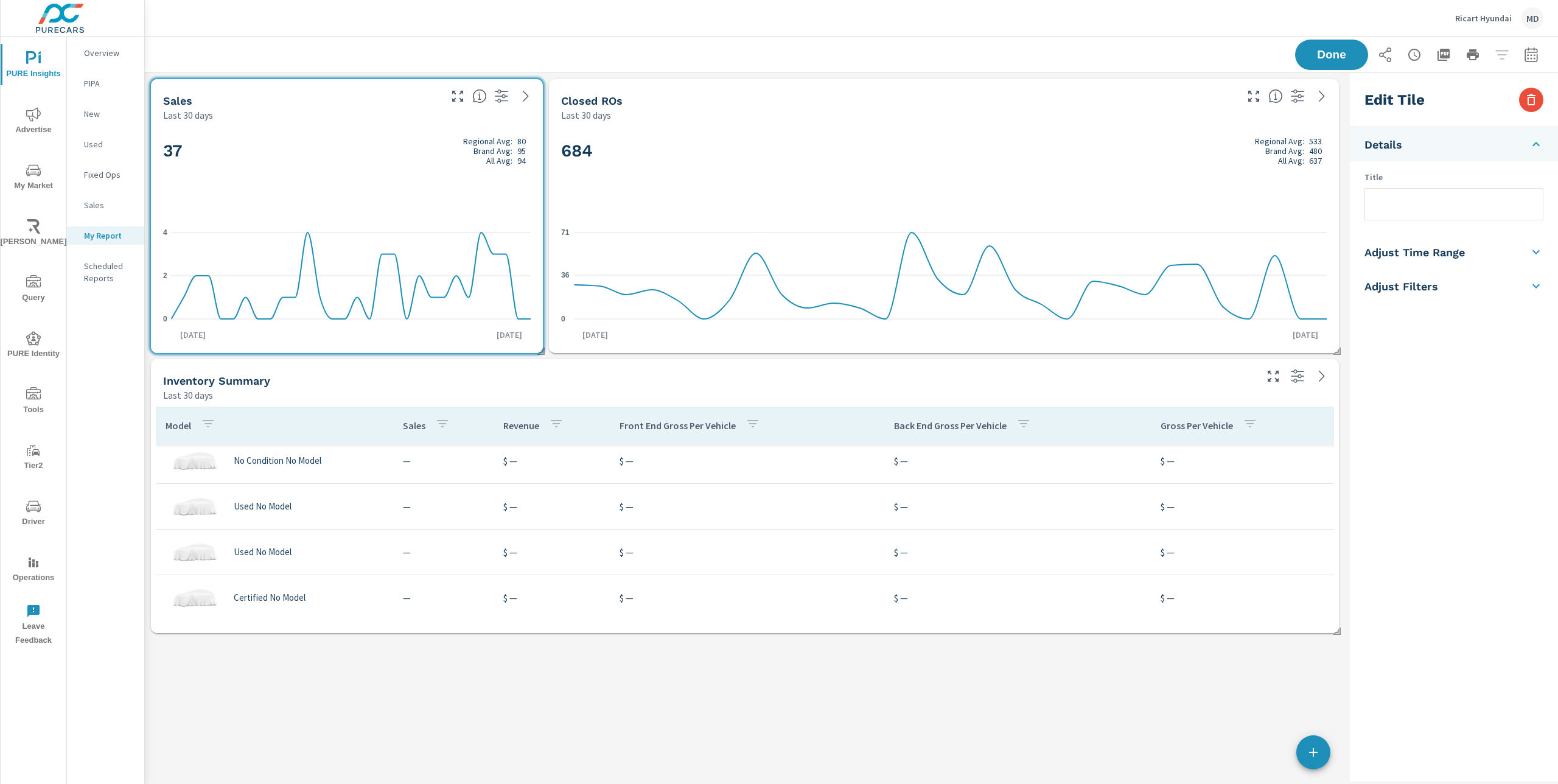
click at [818, 140] on h2 "684 Regional Avg: 533 Brand Avg: 480 All Avg: 637" at bounding box center [944, 151] width 766 height 29
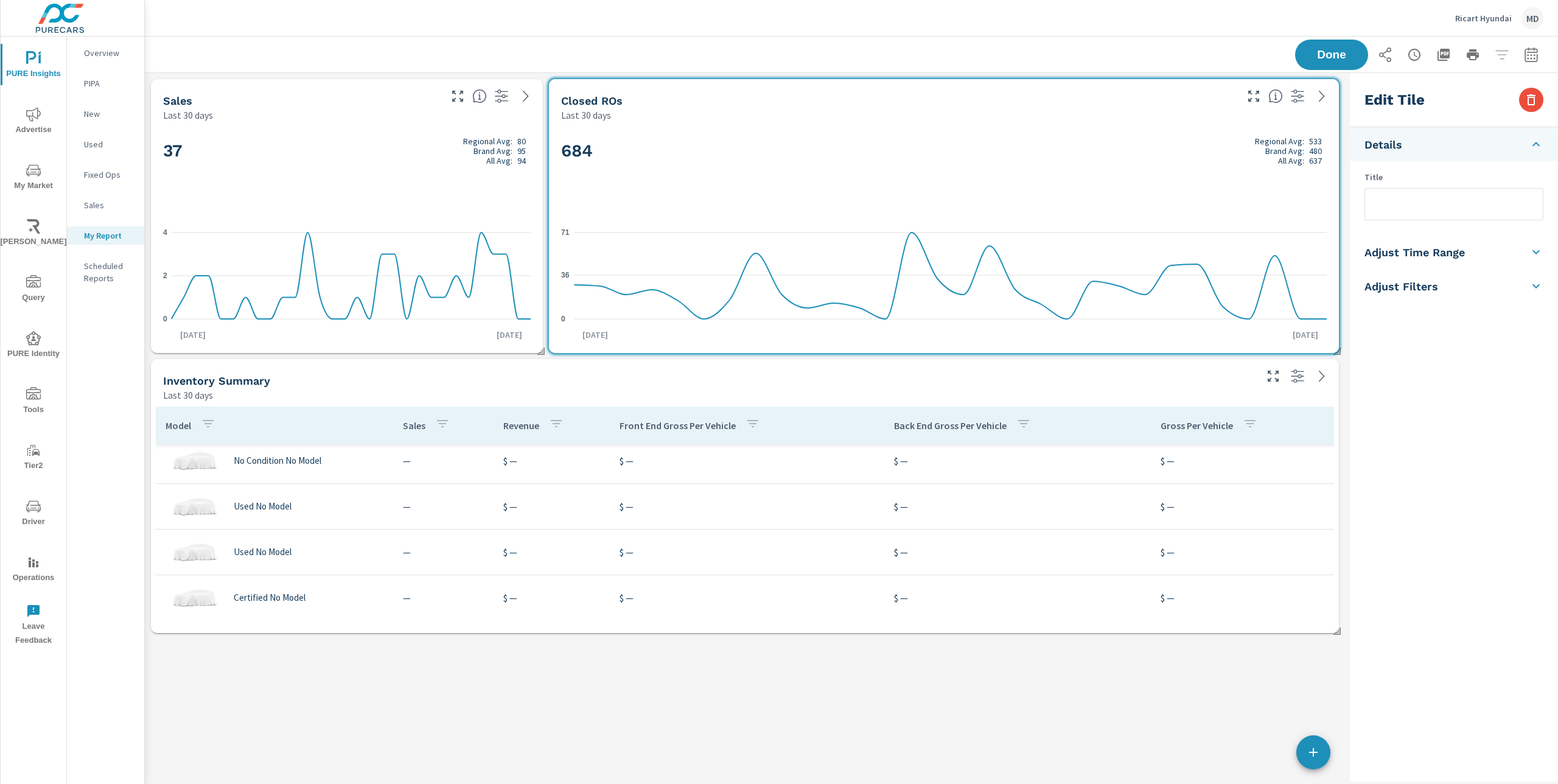
click at [698, 391] on div "Last 30 days" at bounding box center [708, 395] width 1091 height 14
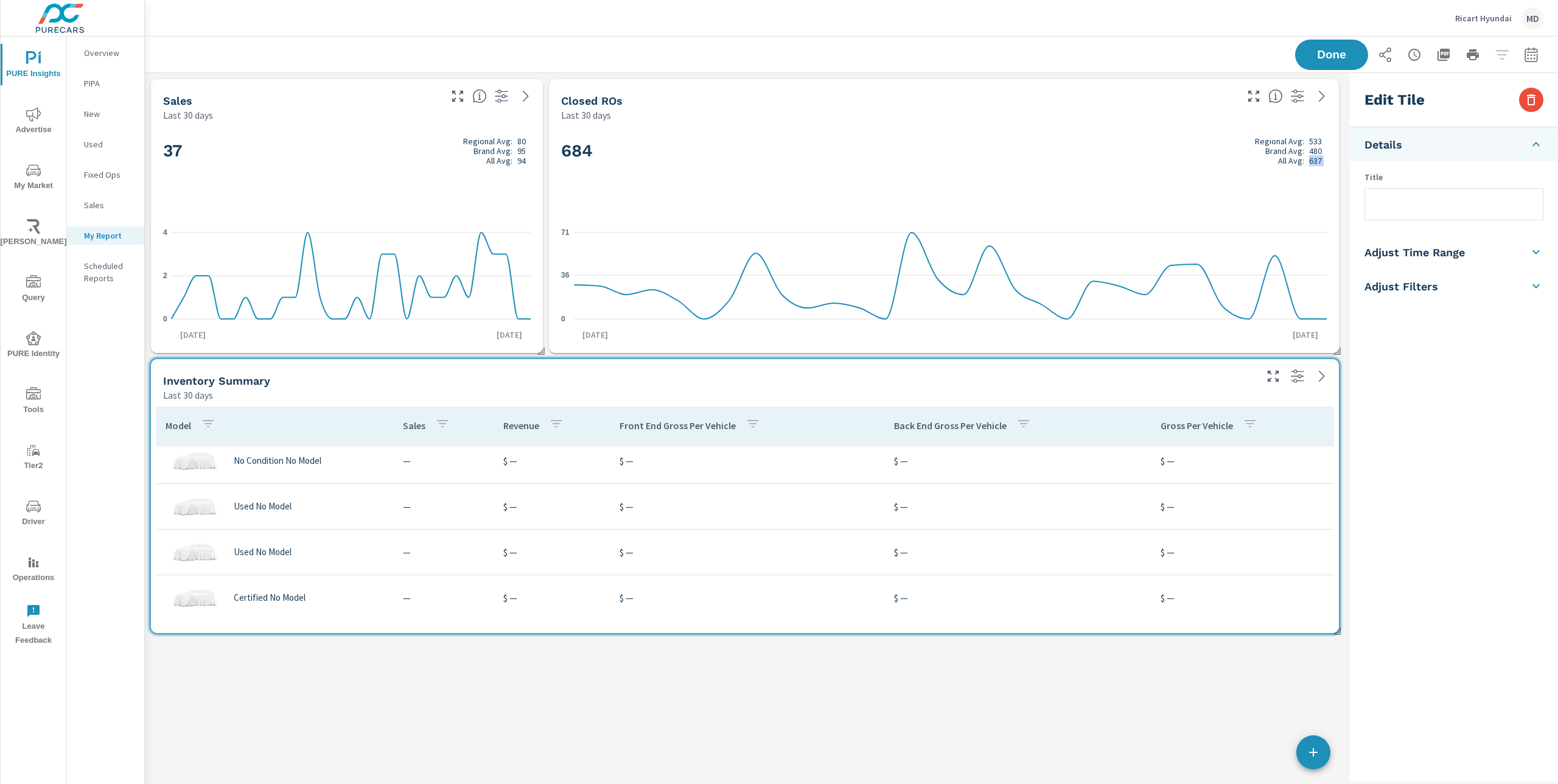
click at [775, 174] on div "684 Regional Avg: 533 Brand Avg: 480 All Avg: 637" at bounding box center [944, 171] width 766 height 75
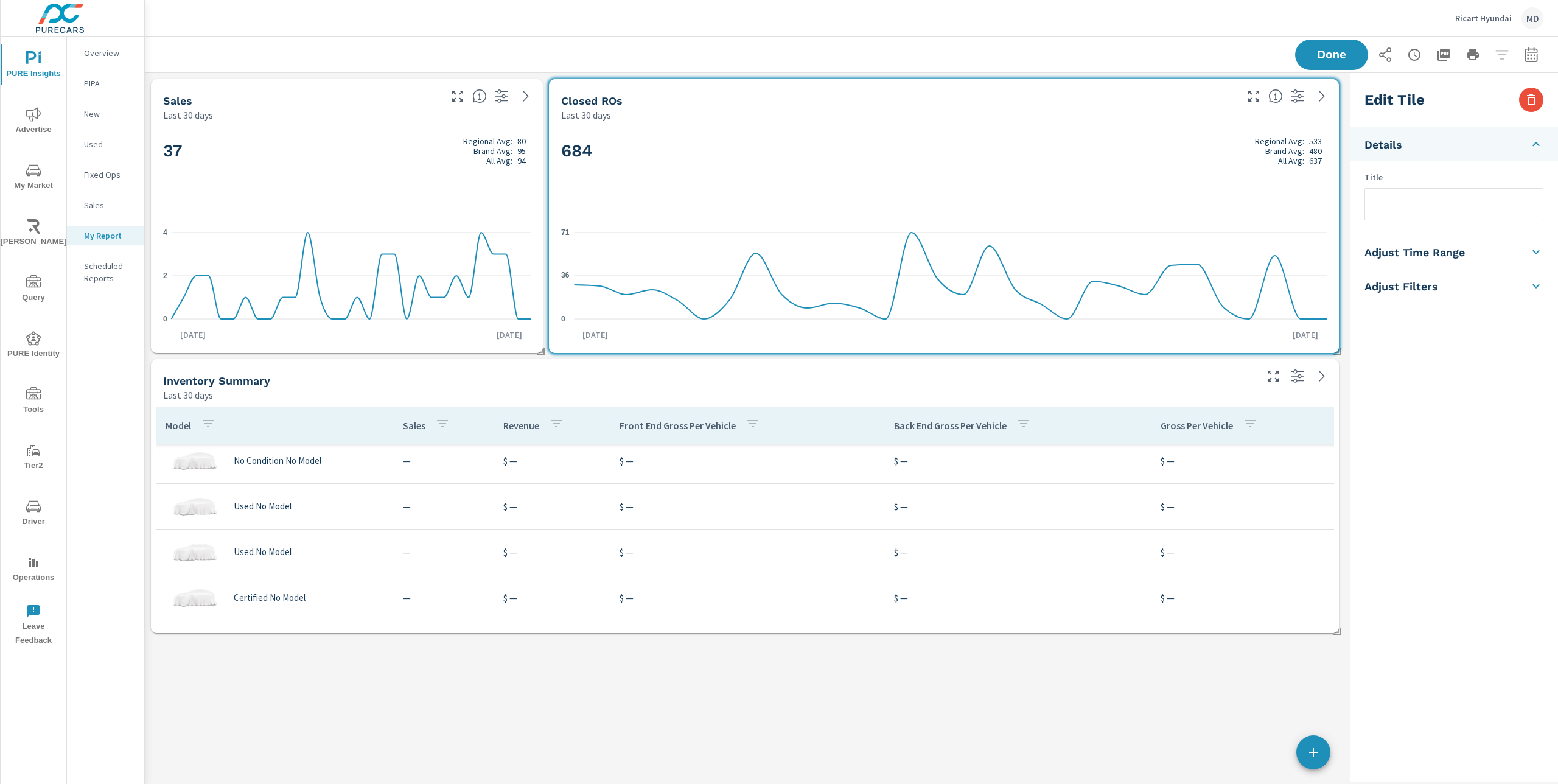
click at [637, 379] on div "Inventory Summary" at bounding box center [708, 380] width 1091 height 14
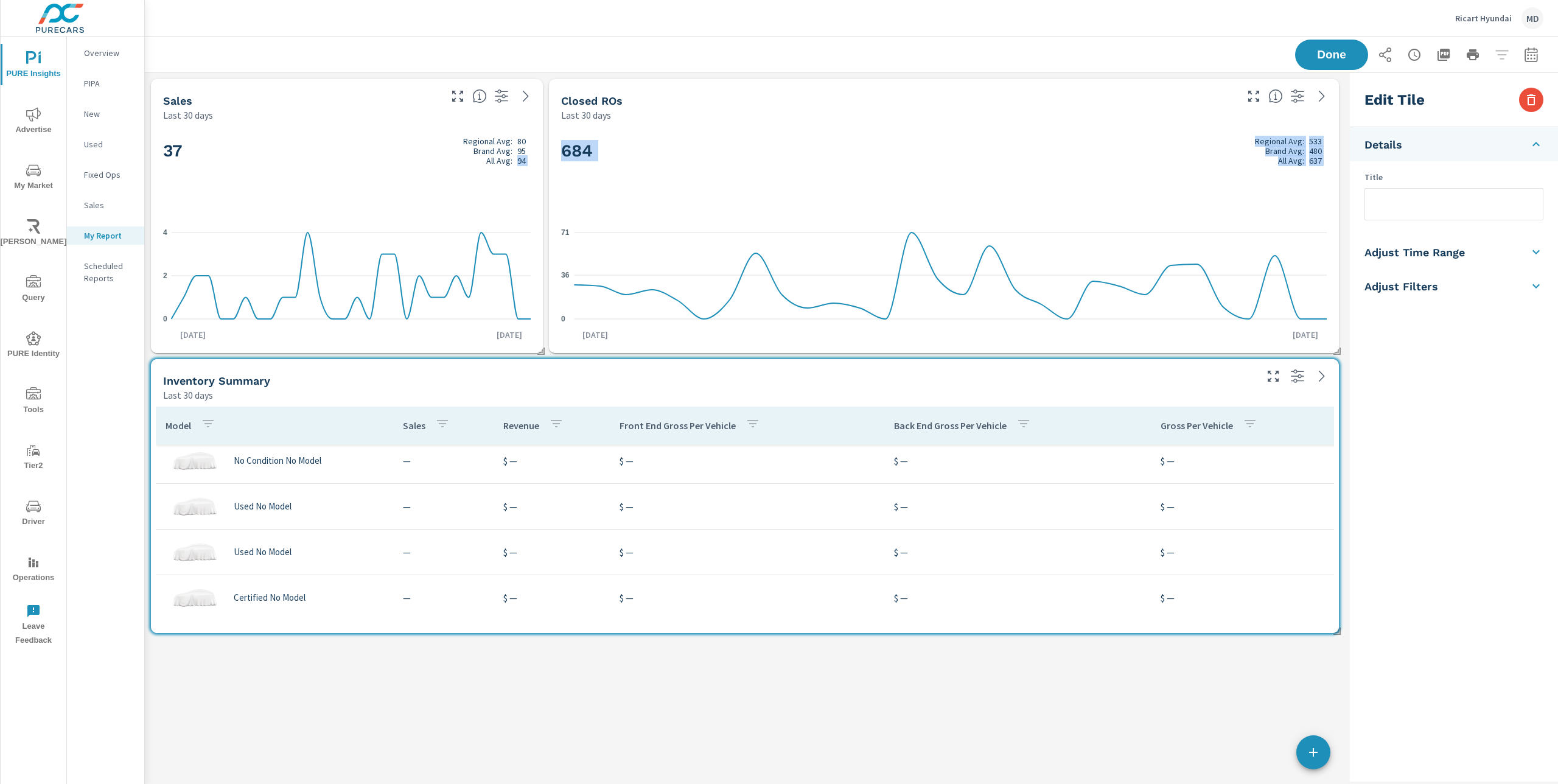
click at [438, 183] on div "37 Regional Avg: 80 Brand Avg: 95 All Avg: 94" at bounding box center [346, 171] width 368 height 75
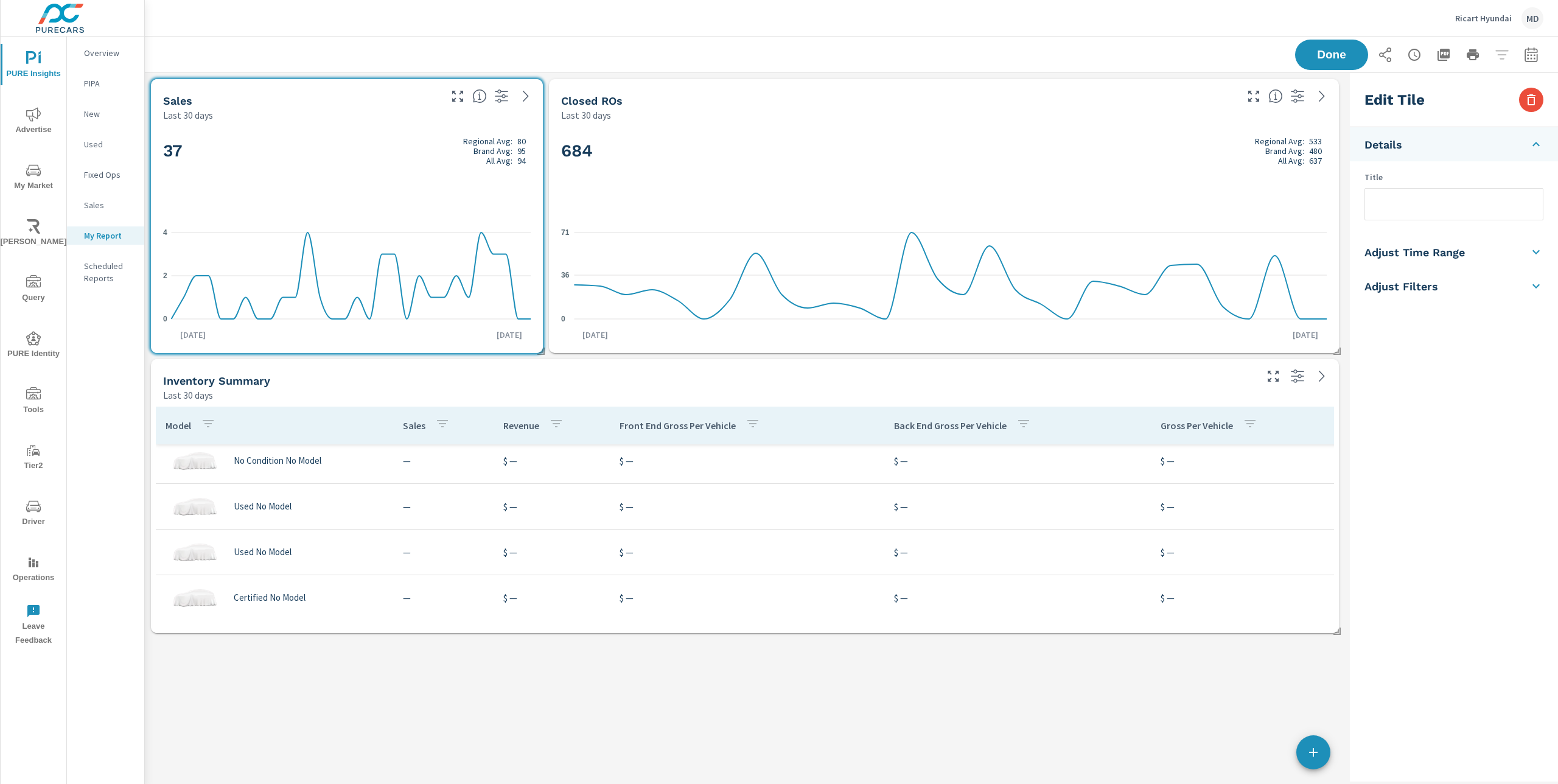
click at [876, 165] on h2 "684 Regional Avg: 533 Brand Avg: 480 All Avg: 637" at bounding box center [944, 151] width 766 height 29
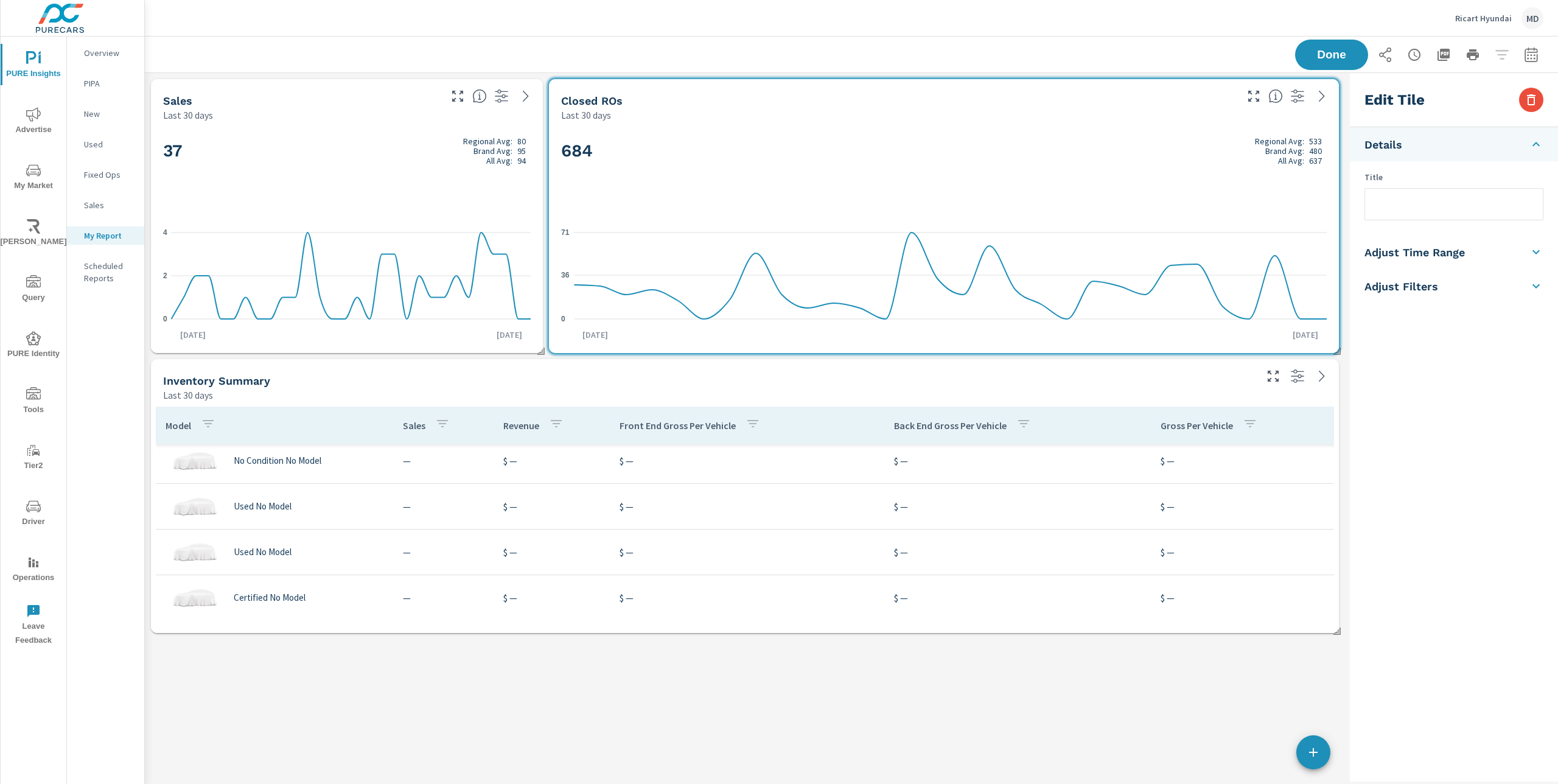
click at [381, 174] on div "37 Regional Avg: 80 Brand Avg: 95 All Avg: 94" at bounding box center [346, 171] width 368 height 75
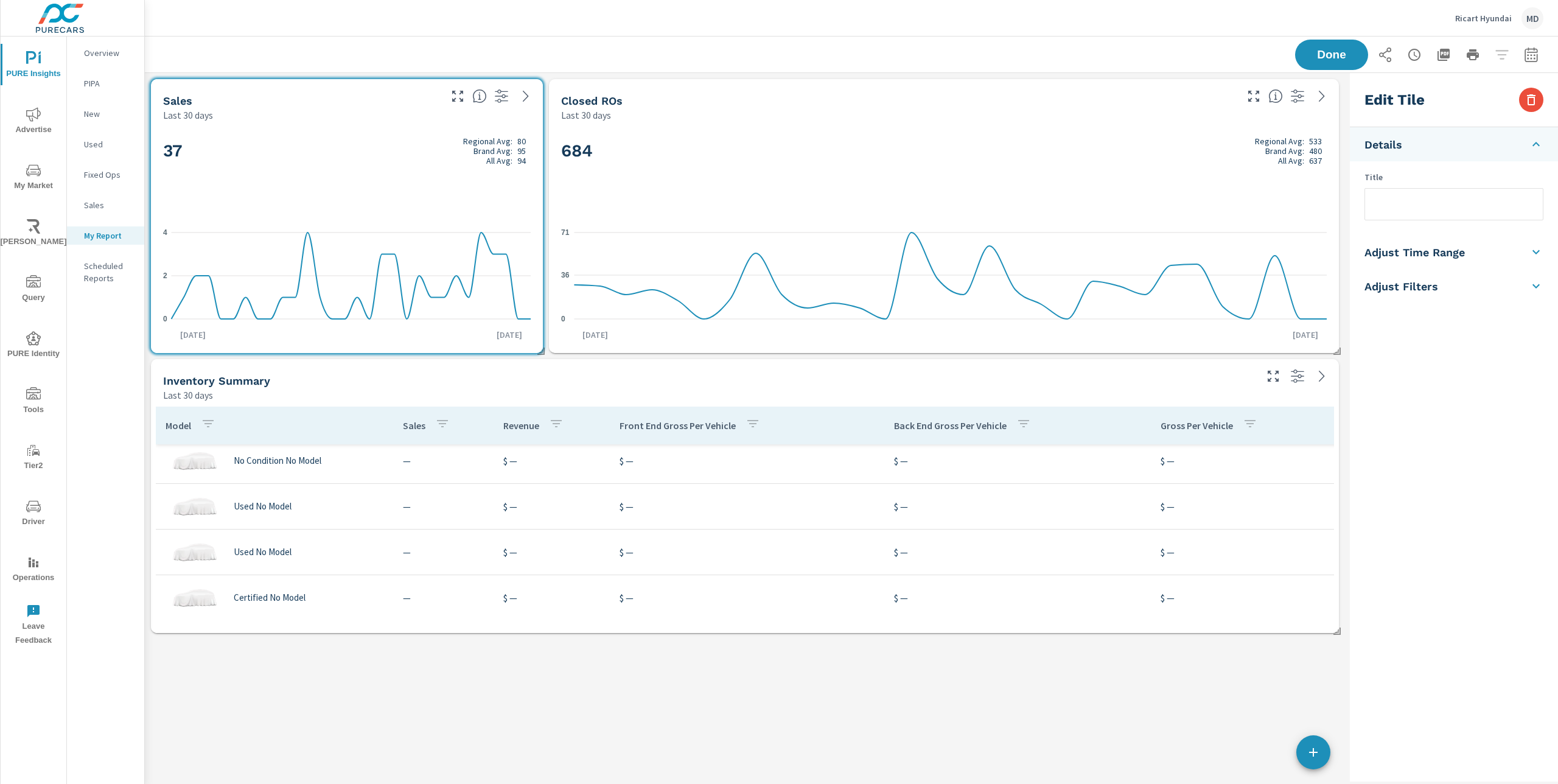
click at [727, 171] on div "684 Regional Avg: 533 Brand Avg: 480 All Avg: 637" at bounding box center [944, 171] width 766 height 75
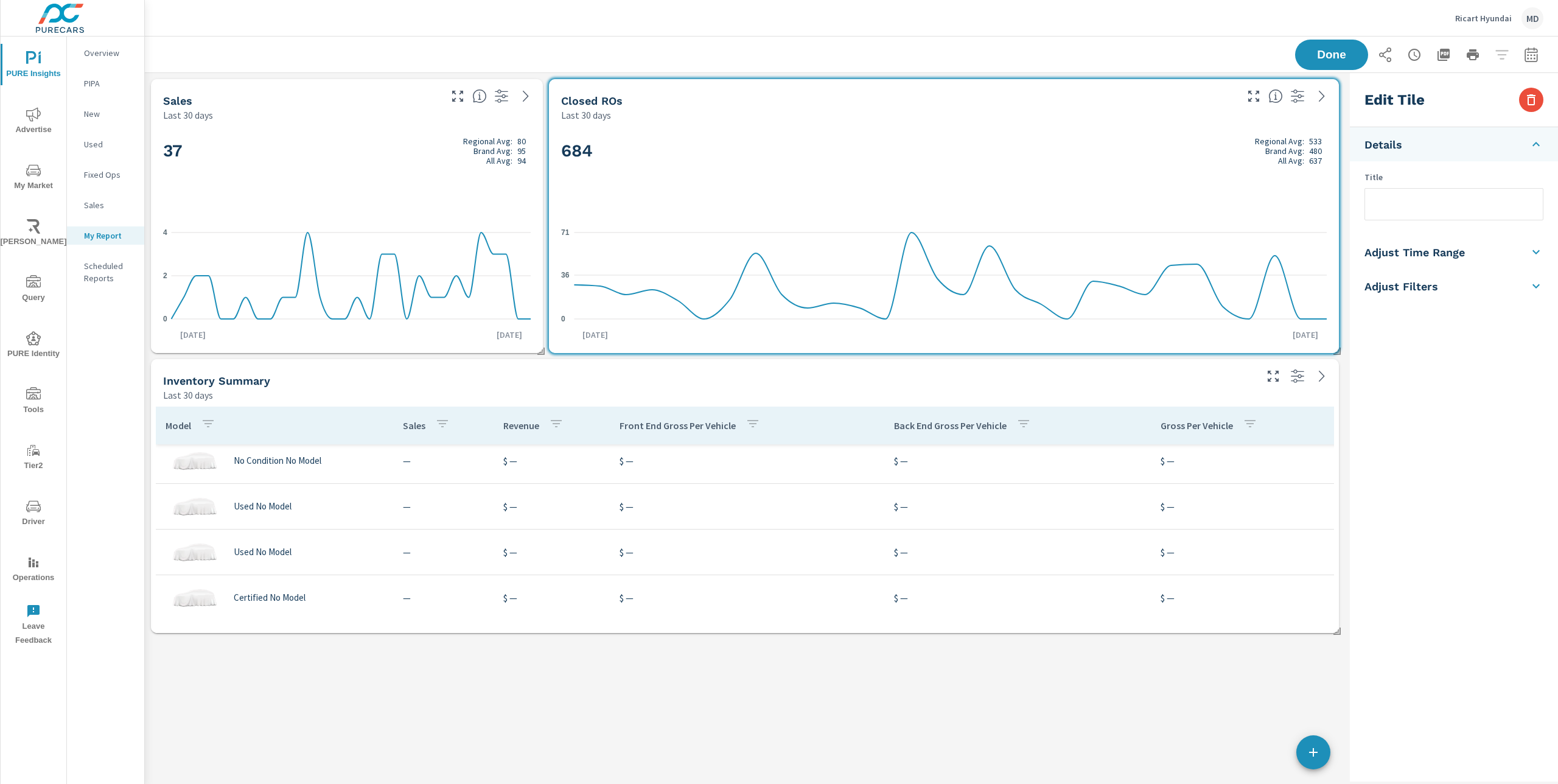
click at [1264, 157] on div "All Avg:" at bounding box center [1282, 160] width 54 height 10
click at [1533, 98] on icon "button" at bounding box center [1531, 100] width 14 height 14
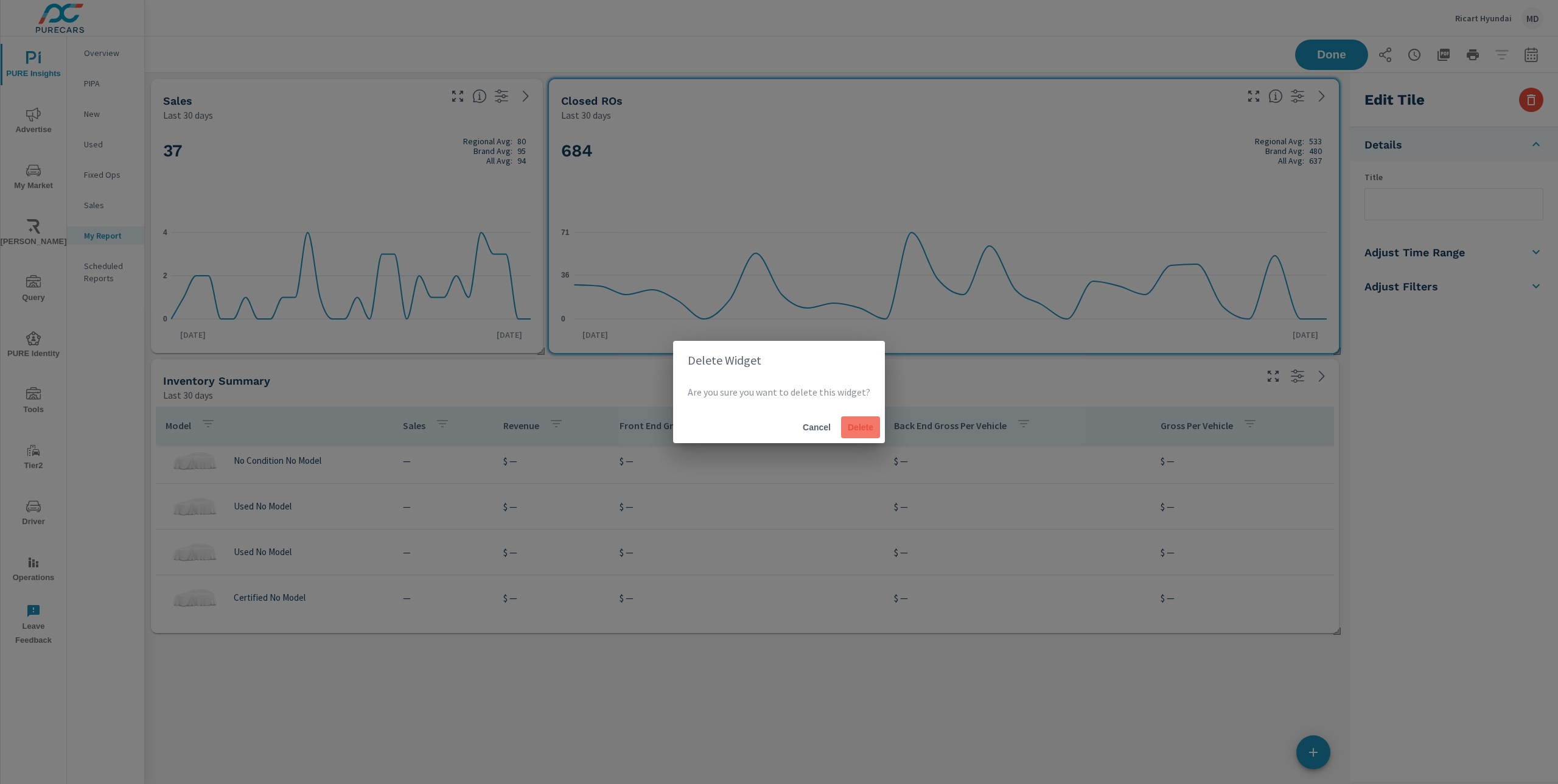
click at [860, 428] on span "Delete" at bounding box center [861, 427] width 29 height 11
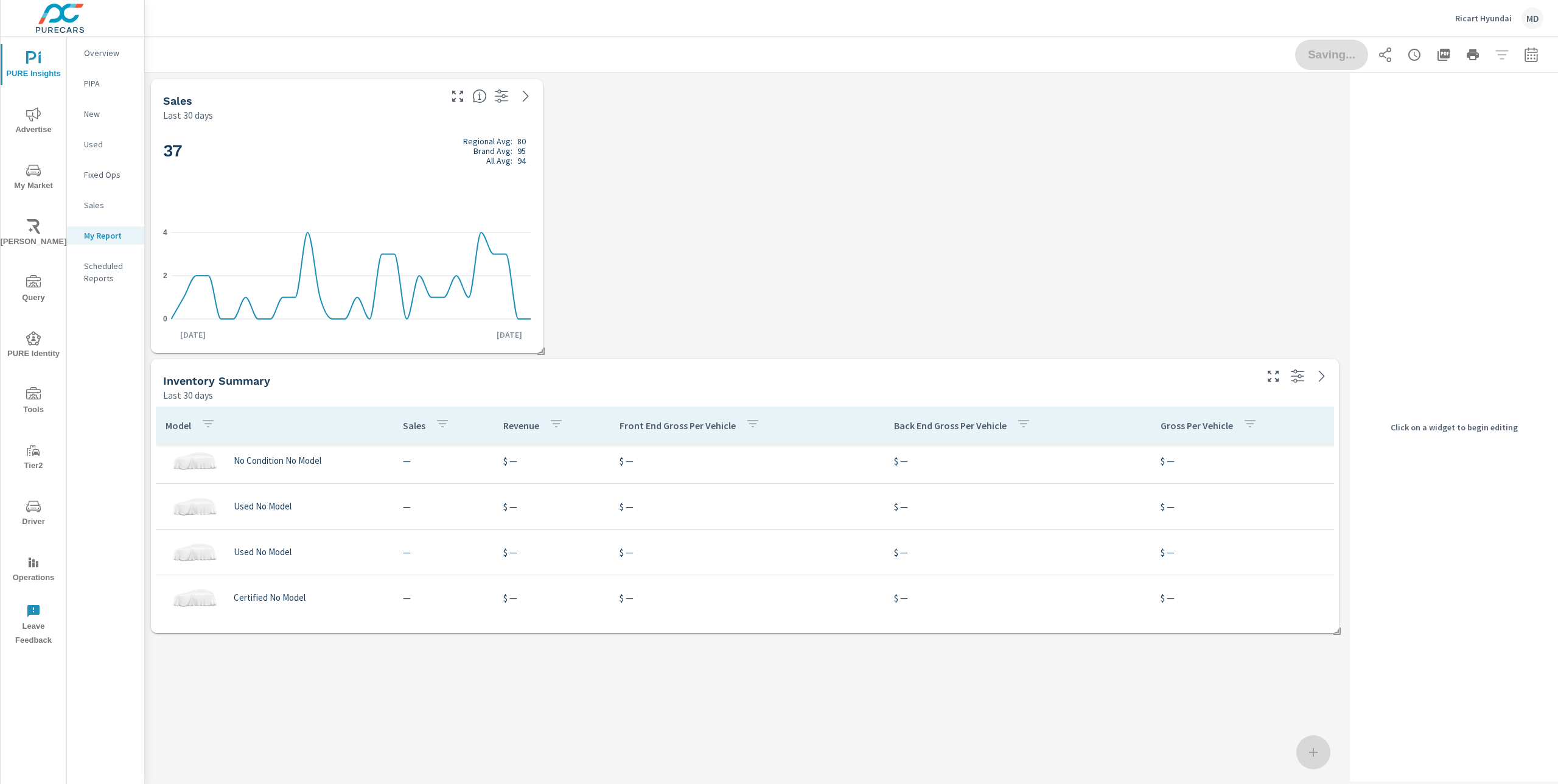
click at [1070, 391] on div "Last 30 days" at bounding box center [708, 395] width 1091 height 14
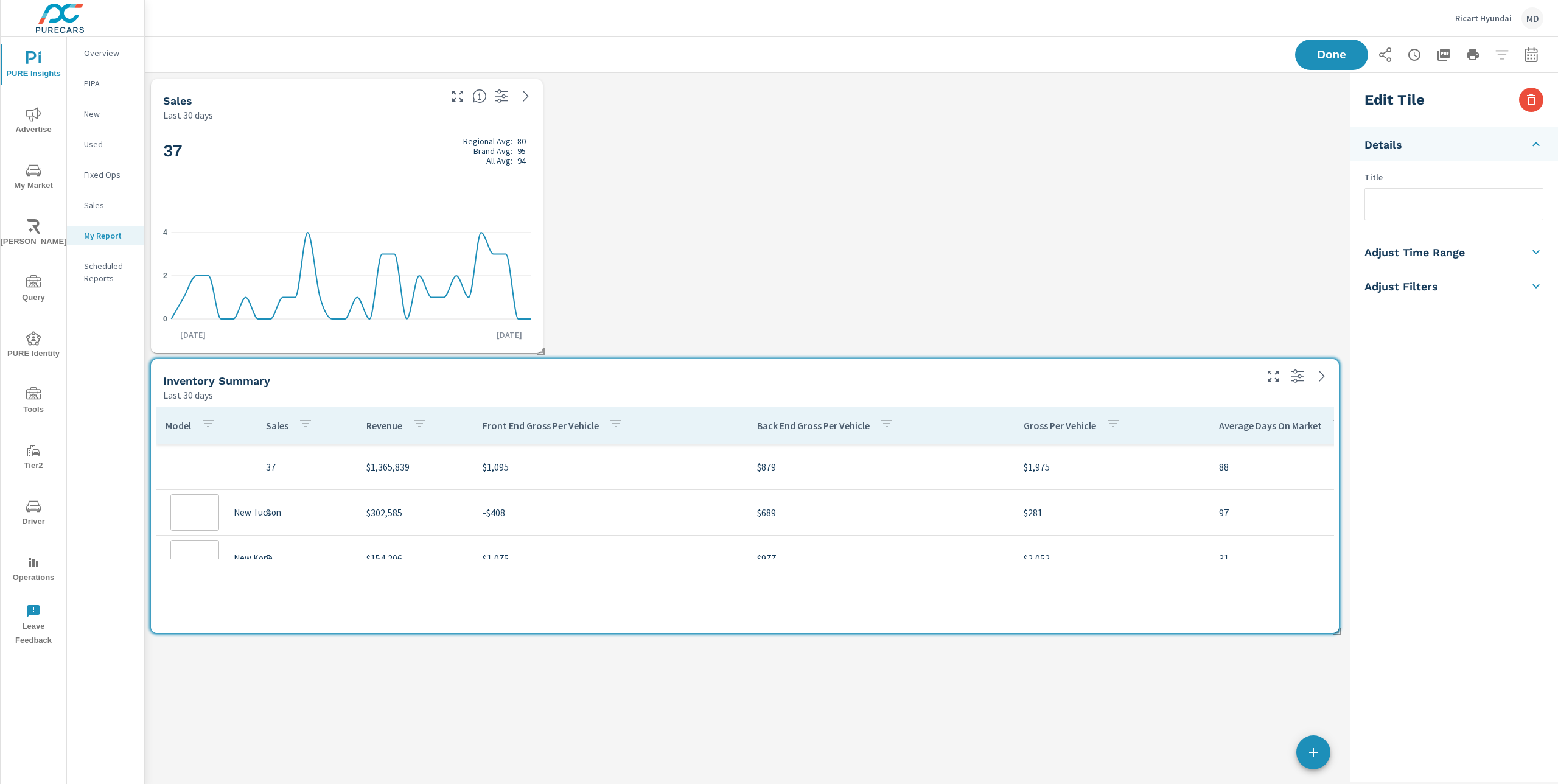
scroll to position [18799, 0]
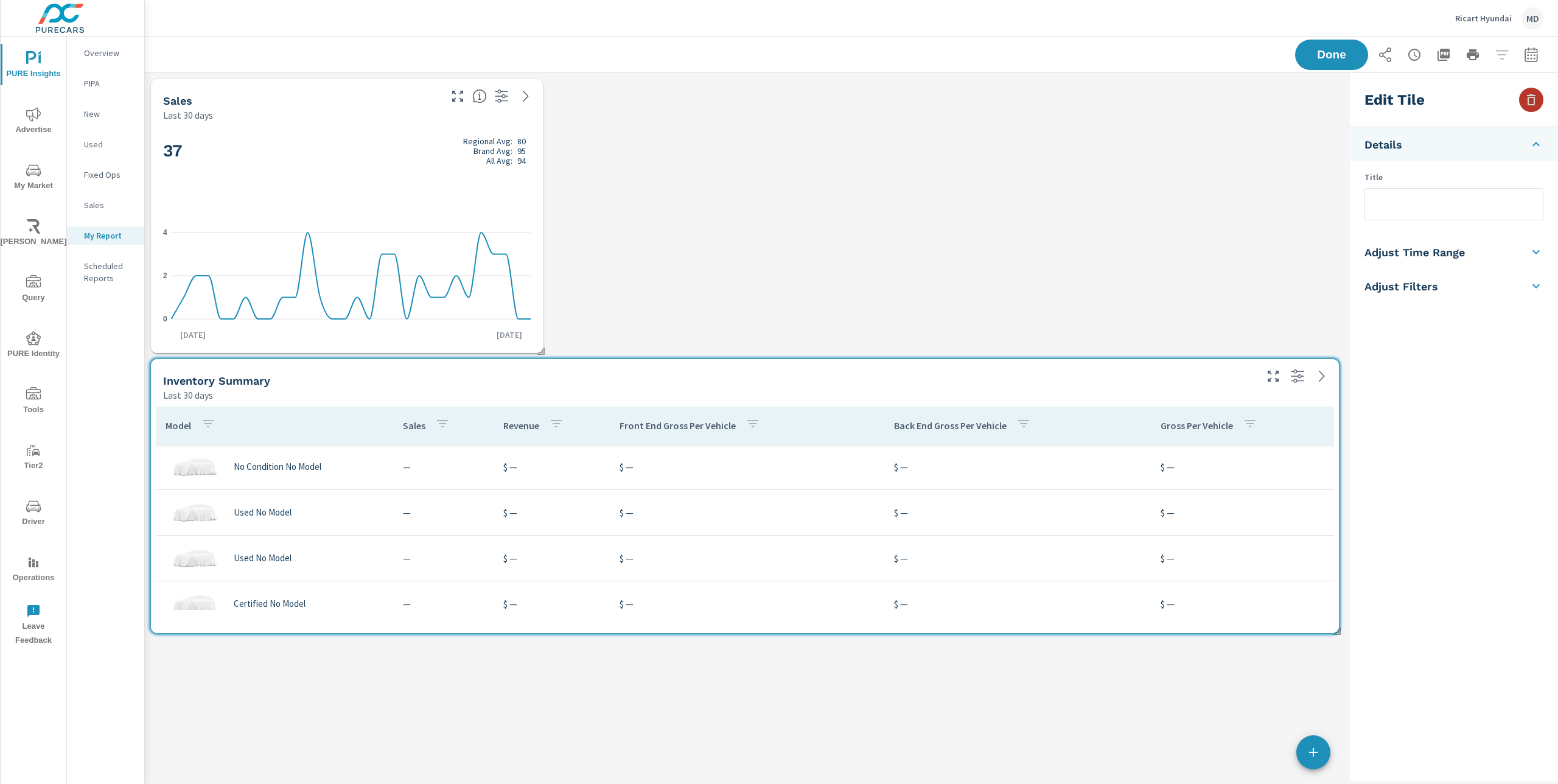
click at [1532, 99] on icon "button" at bounding box center [1531, 100] width 14 height 14
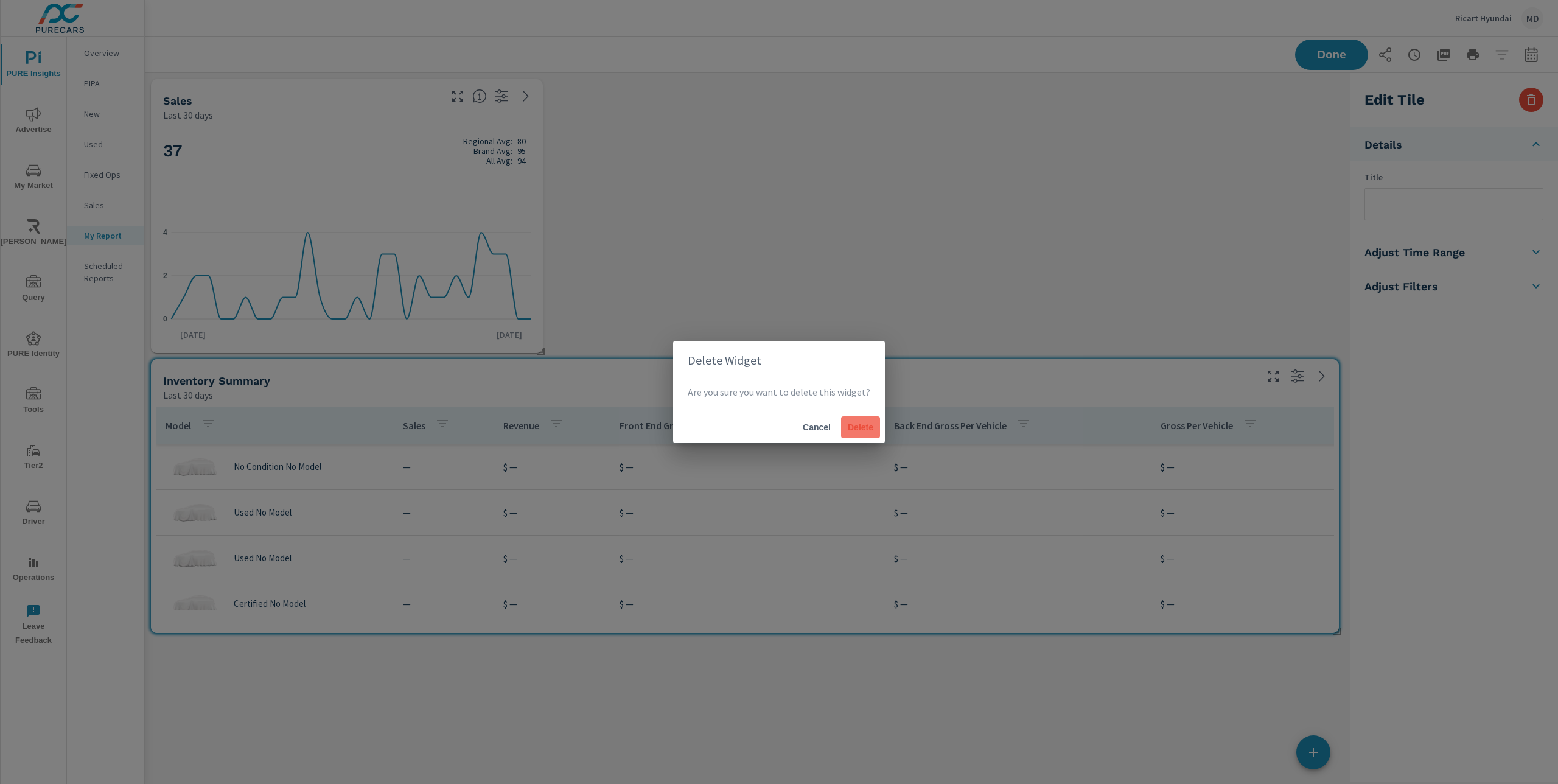
click at [859, 427] on span "Delete" at bounding box center [861, 427] width 29 height 11
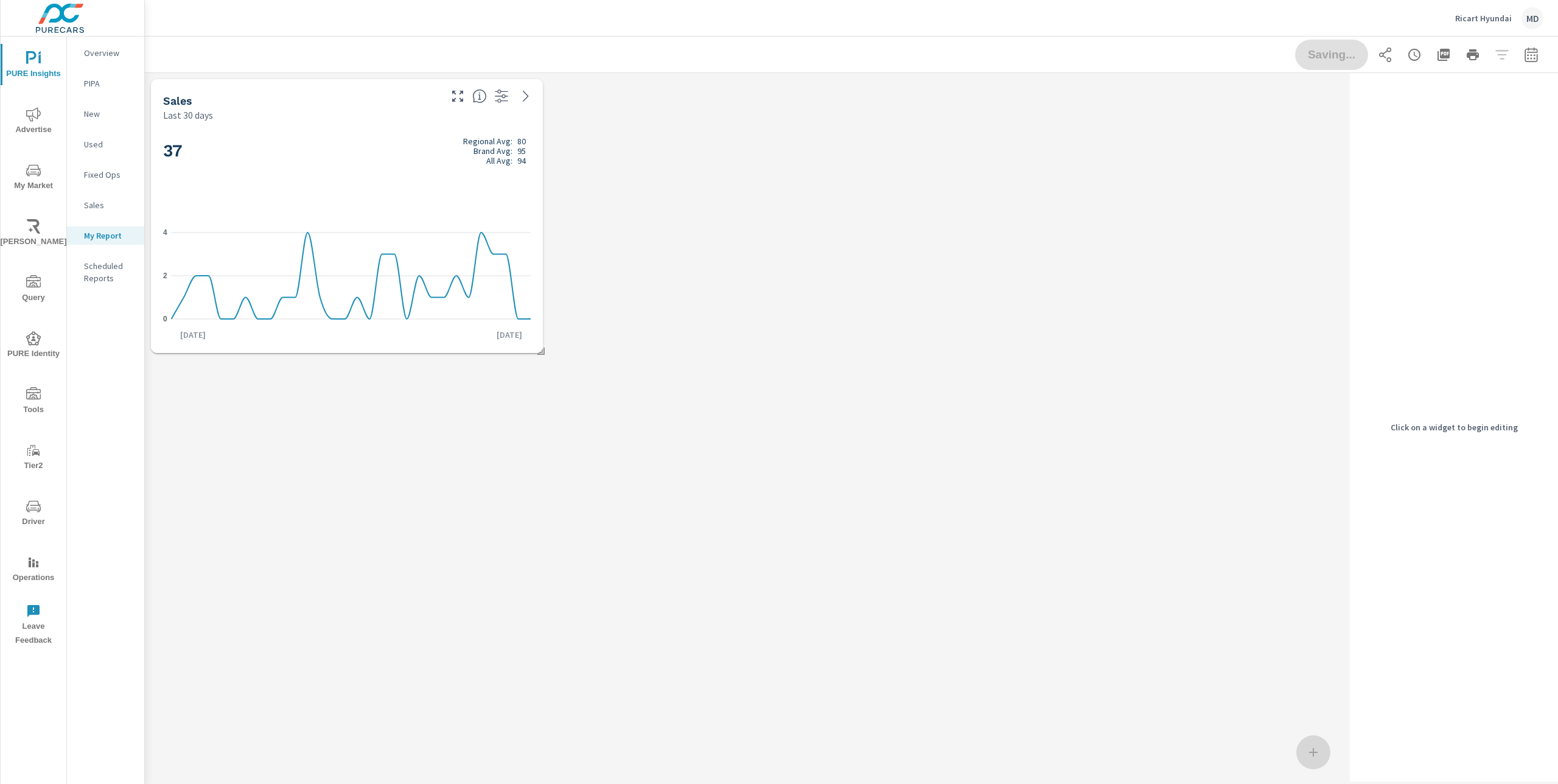
scroll to position [287, 1201]
click at [362, 165] on h2 "37 Regional Avg: 80 Brand Avg: 95 All Avg: 94" at bounding box center [346, 151] width 368 height 29
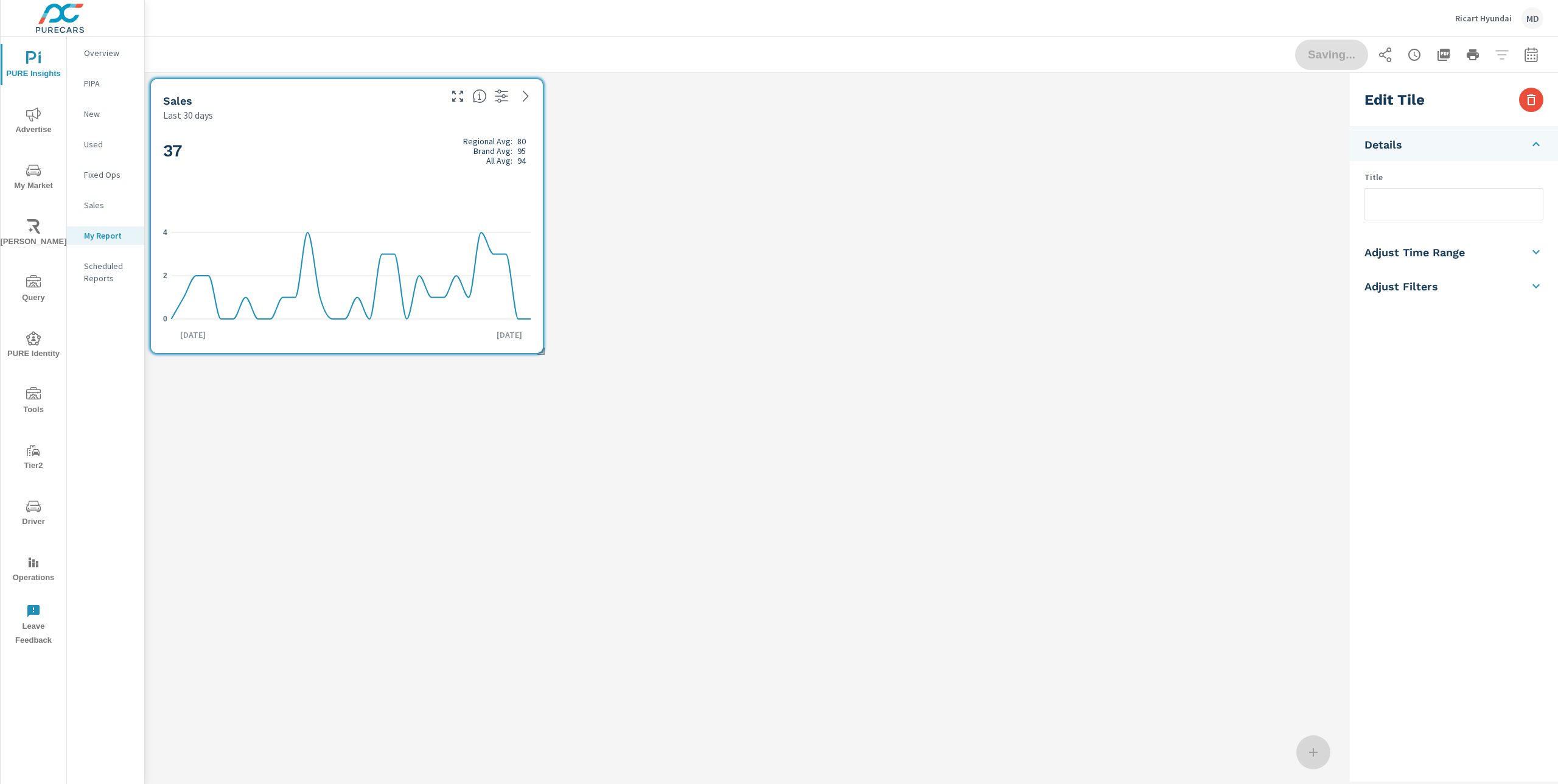
click at [362, 165] on h2 "37 Regional Avg: 80 Brand Avg: 95 All Avg: 94" at bounding box center [346, 151] width 368 height 29
click at [1530, 100] on icon "button" at bounding box center [1531, 100] width 14 height 14
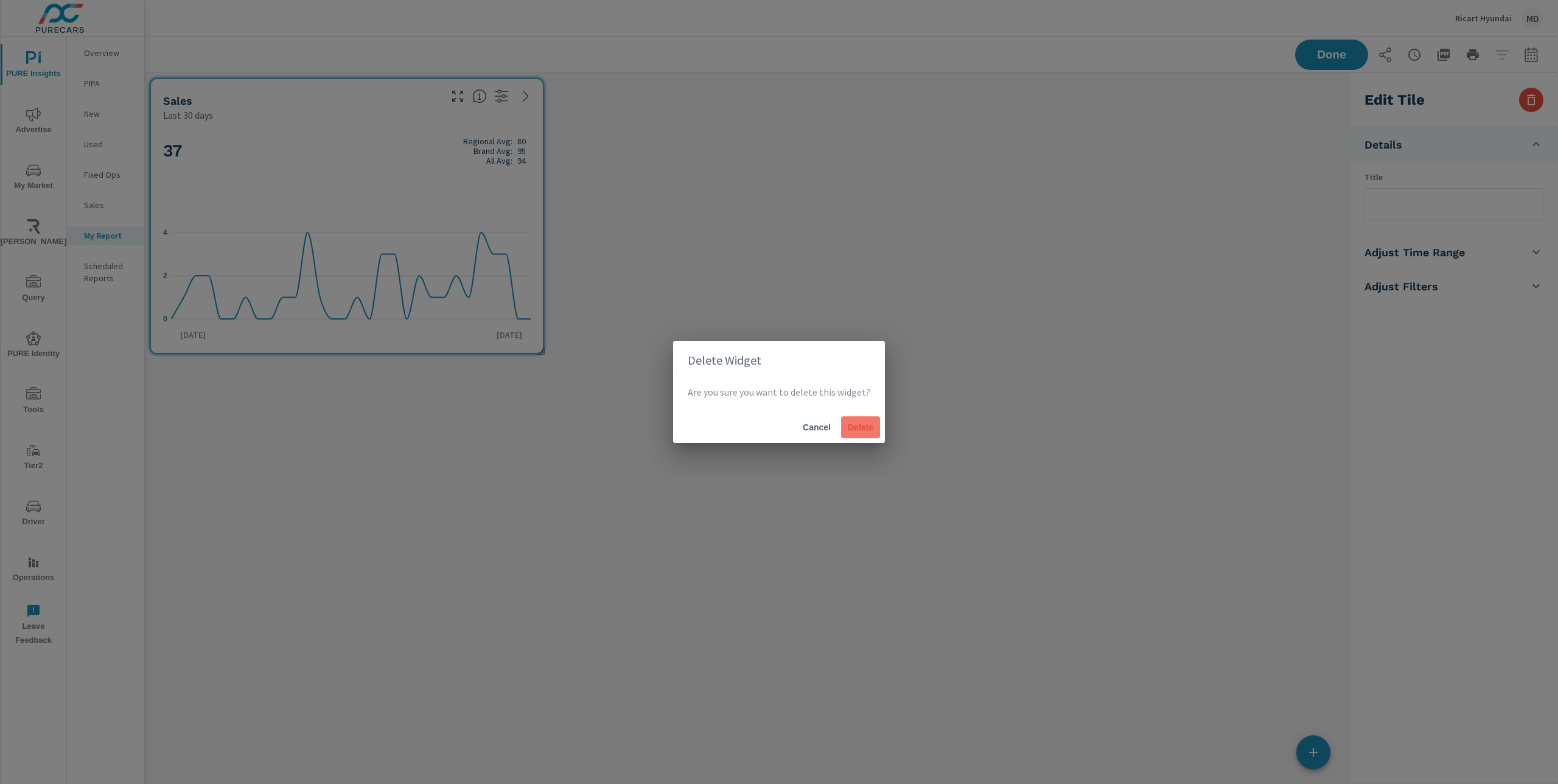
click at [872, 422] on span "Delete" at bounding box center [861, 427] width 29 height 11
